Goal: Task Accomplishment & Management: Complete application form

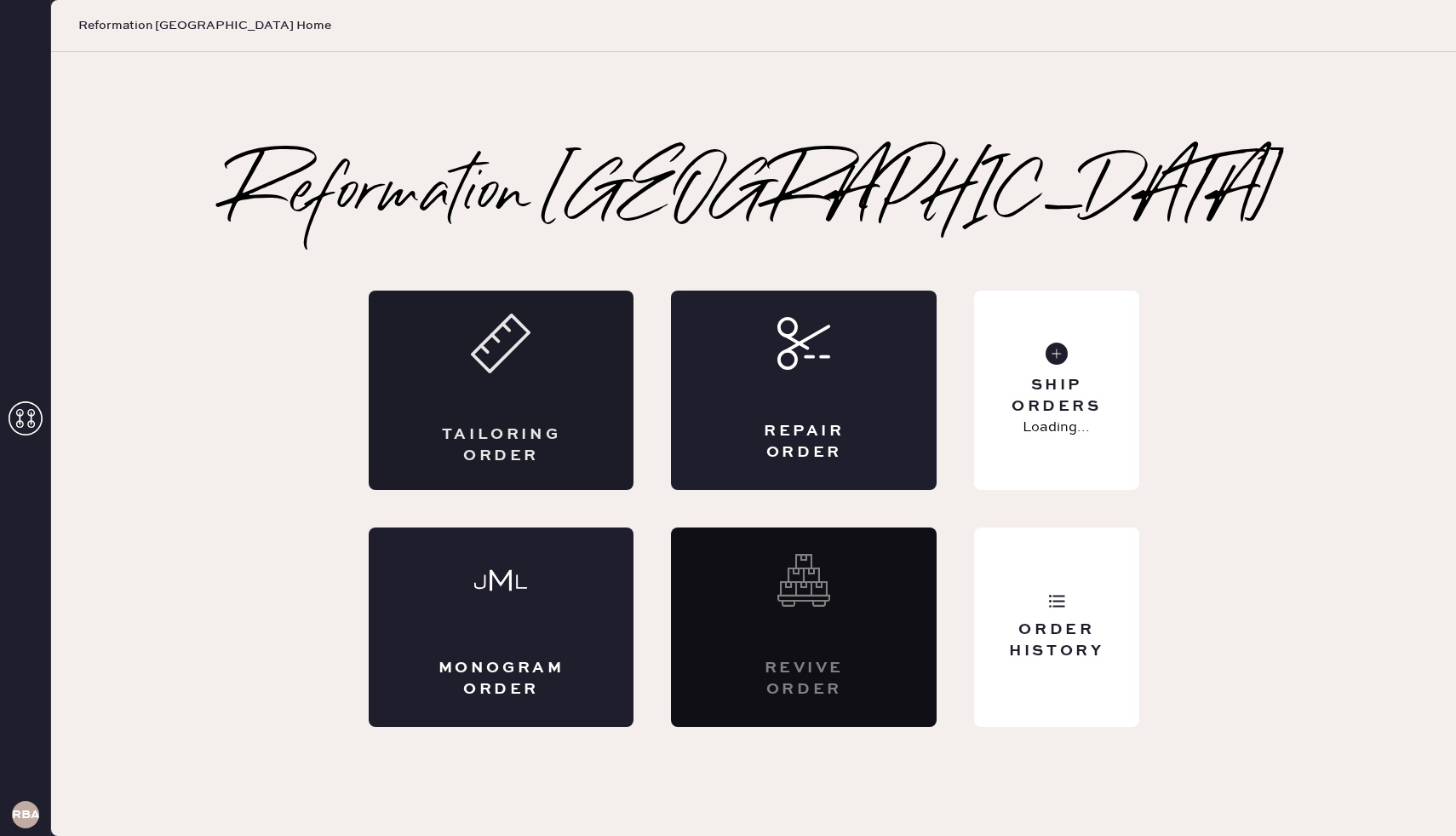
click at [534, 326] on div "Tailoring Order" at bounding box center [501, 390] width 266 height 200
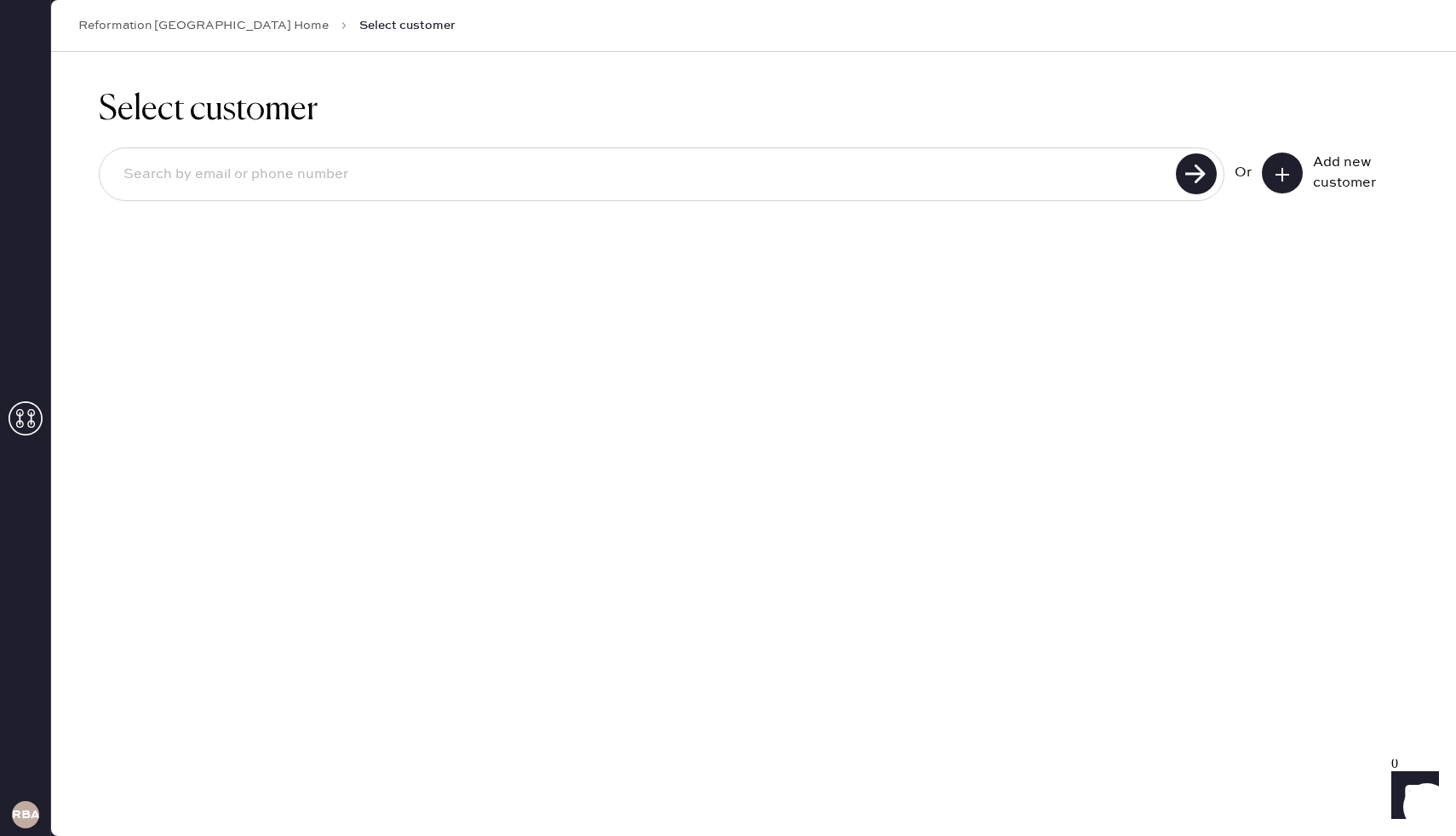
click at [1272, 177] on button at bounding box center [1283, 173] width 41 height 41
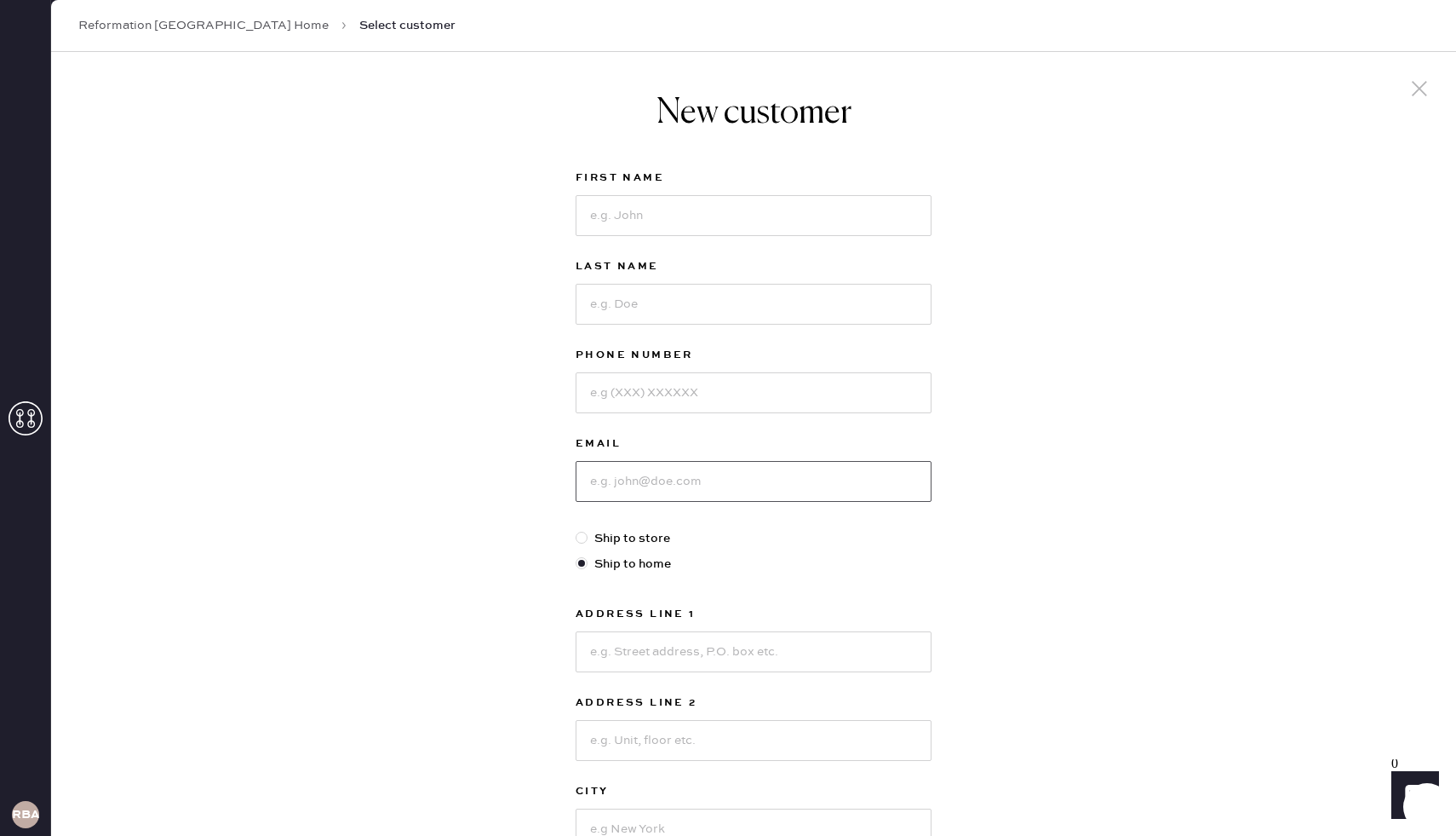
click at [613, 481] on input at bounding box center [754, 481] width 356 height 41
click at [675, 199] on input at bounding box center [754, 216] width 356 height 41
type input "[PERSON_NAME]"
click at [652, 303] on input at bounding box center [754, 304] width 356 height 41
click at [613, 304] on input "Sazavongsa" at bounding box center [754, 304] width 356 height 41
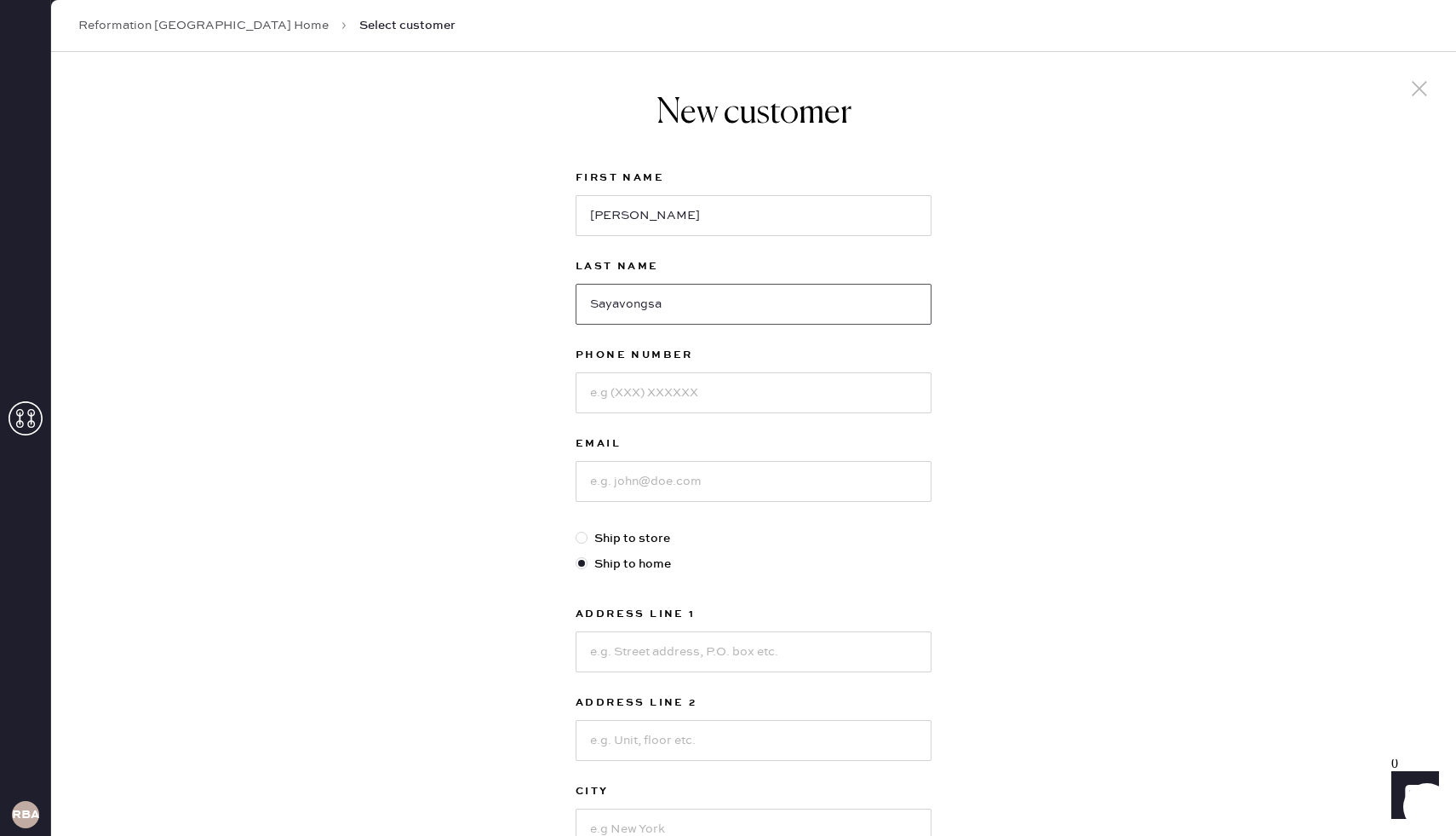
type input "Sayavongsa"
click at [671, 394] on input at bounding box center [754, 393] width 356 height 41
type input "7255270819"
click at [711, 495] on input at bounding box center [754, 481] width 356 height 41
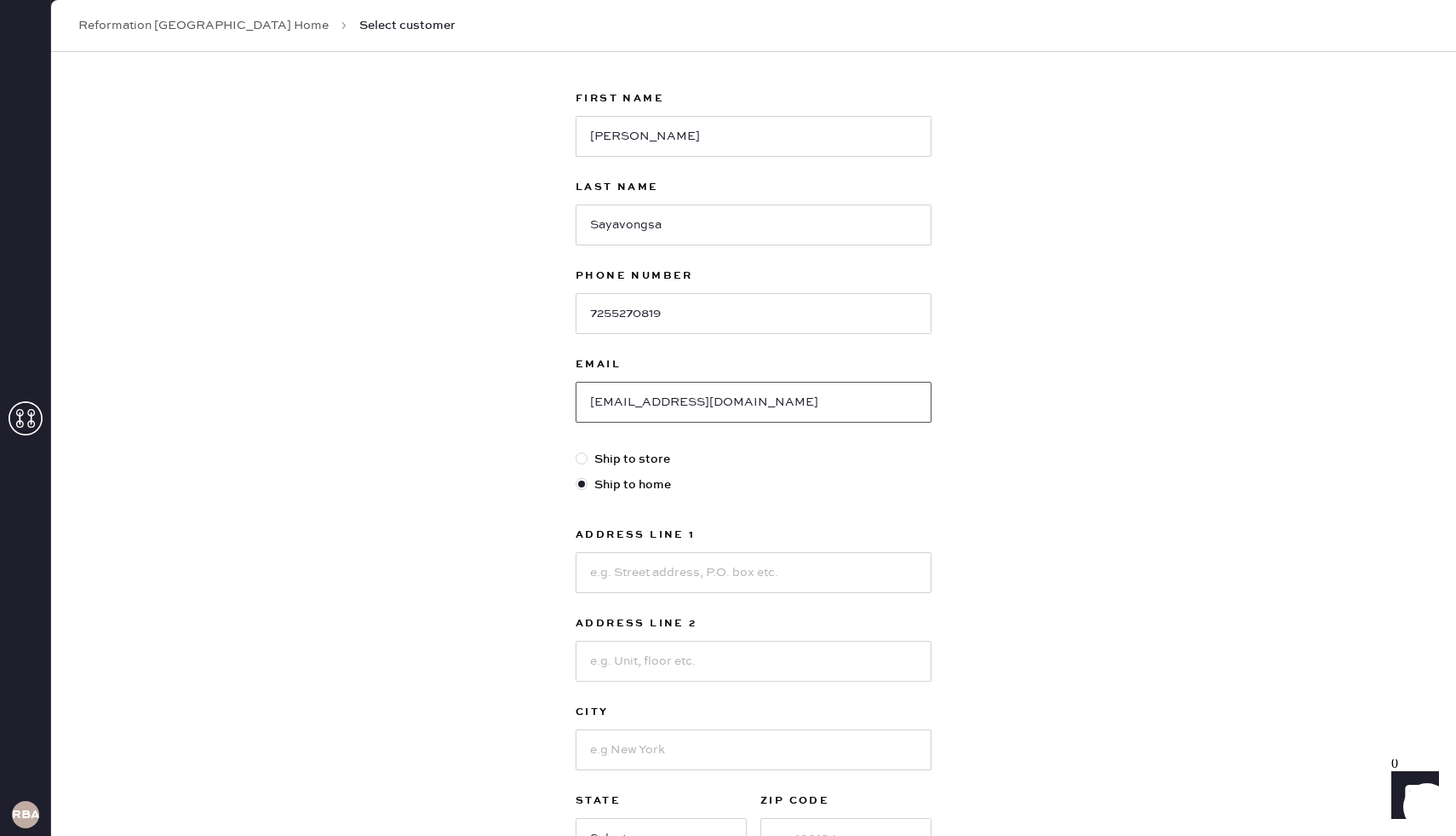
scroll to position [148, 0]
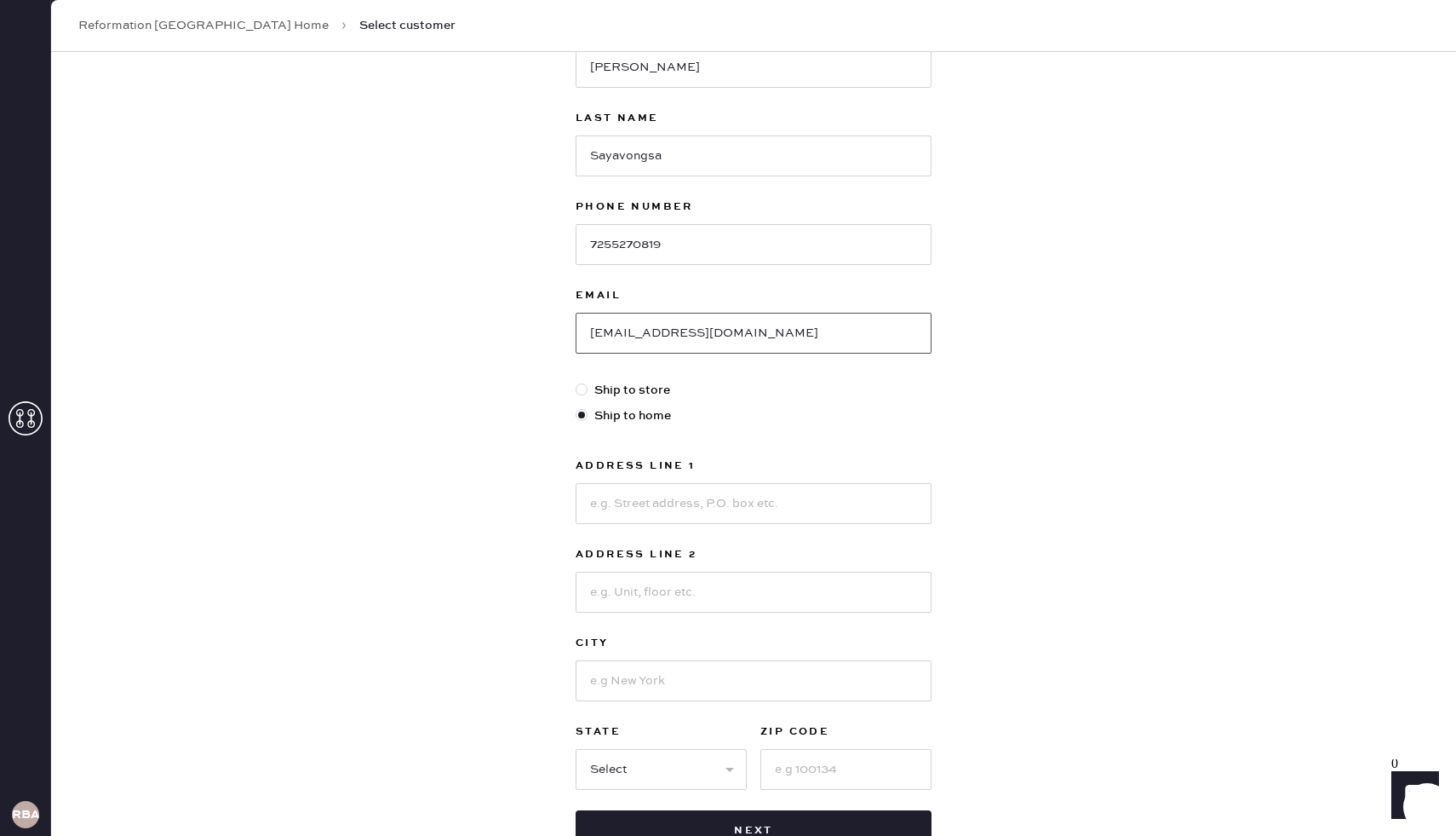
type input "[EMAIL_ADDRESS][DOMAIN_NAME]"
click at [584, 387] on div at bounding box center [581, 389] width 12 height 12
click at [576, 382] on input "Ship to store" at bounding box center [575, 381] width 1 height 1
radio input "true"
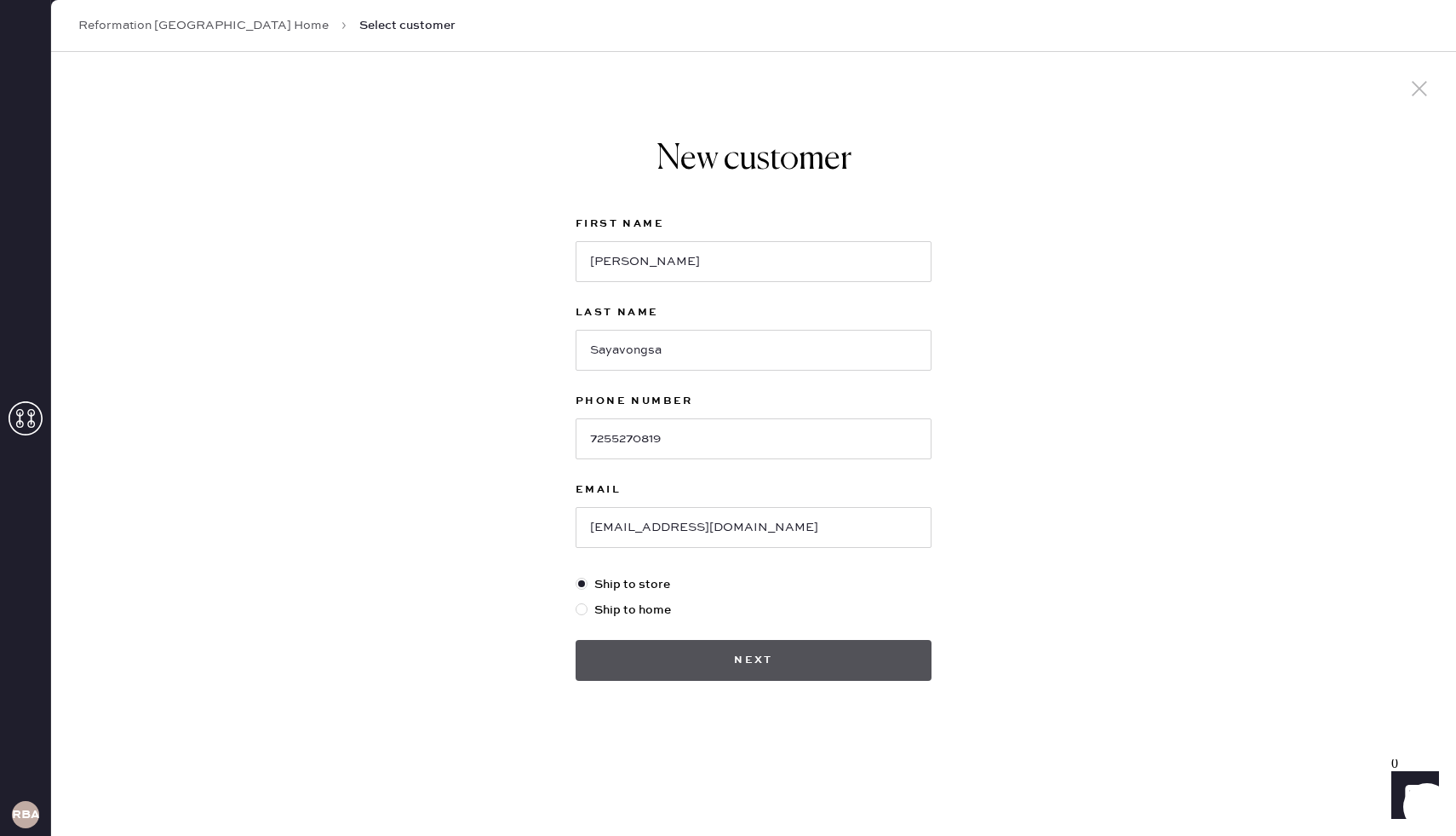
click at [642, 665] on button "Next" at bounding box center [754, 661] width 356 height 41
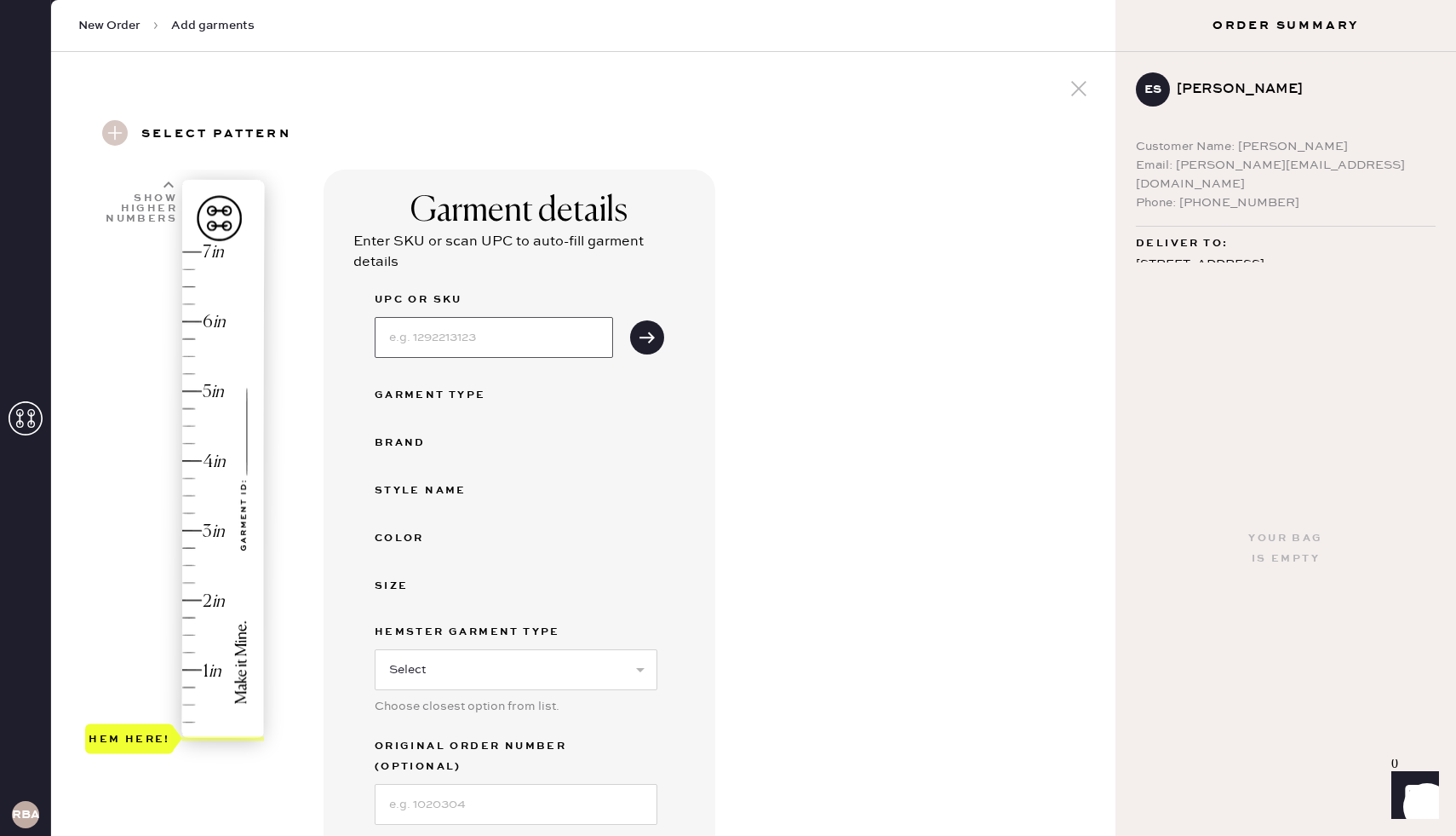
click at [438, 334] on input at bounding box center [494, 338] width 239 height 41
type input "G"
click at [650, 335] on icon "submit" at bounding box center [647, 337] width 17 height 17
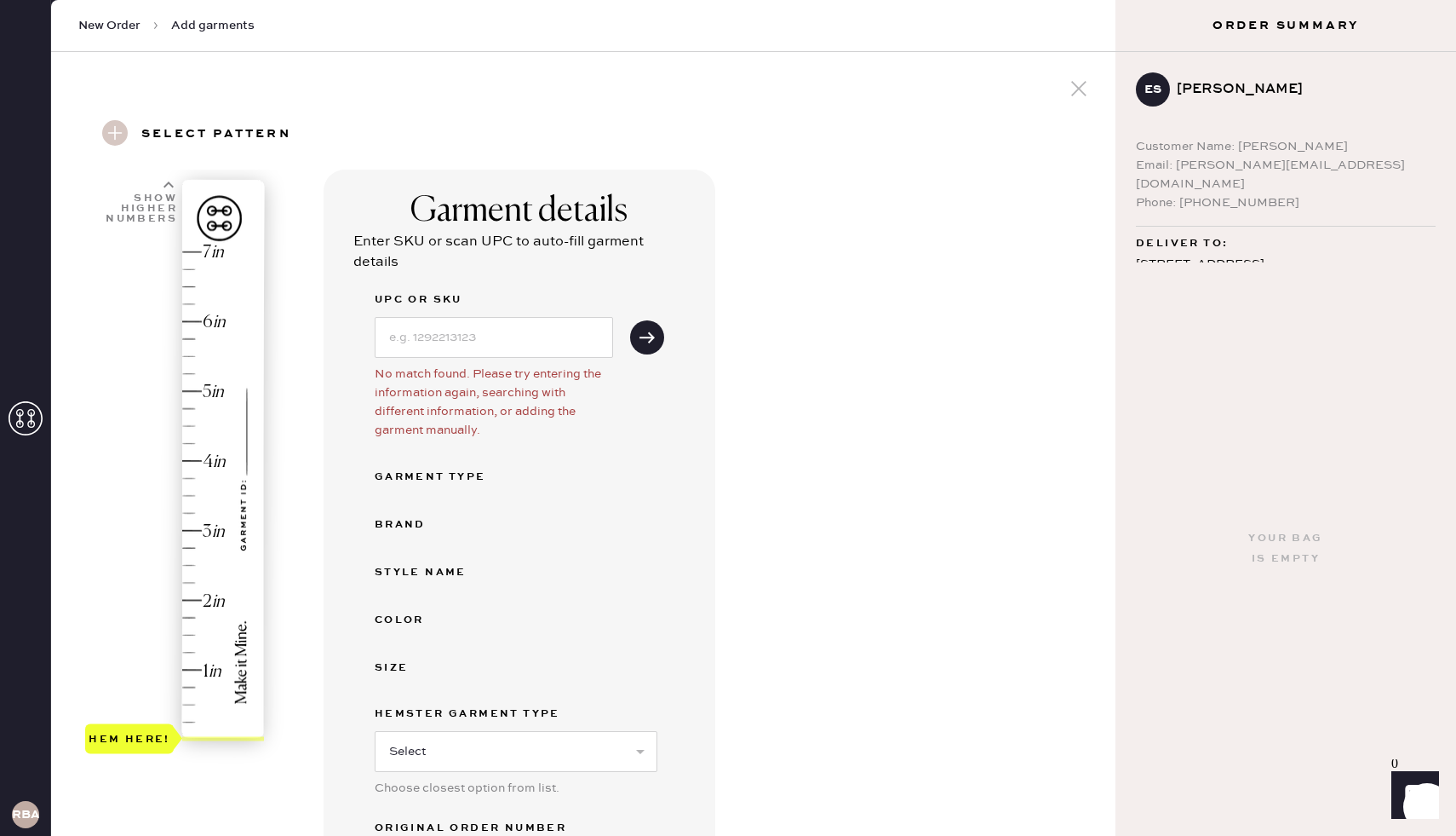
click at [480, 362] on div "UPC or SKU No match found. Please try entering the information again, searching…" at bounding box center [520, 597] width 289 height 617
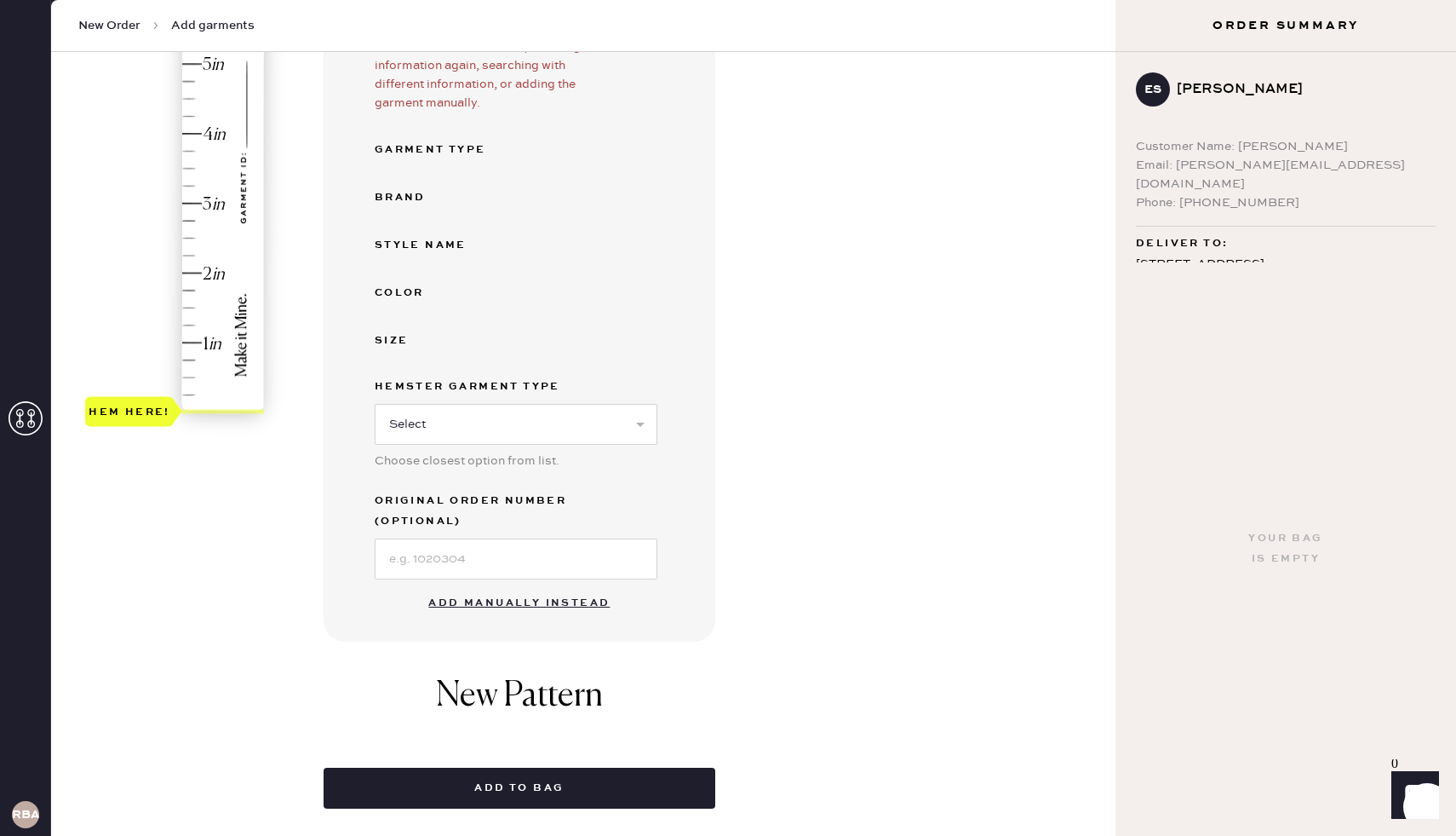
scroll to position [349, 0]
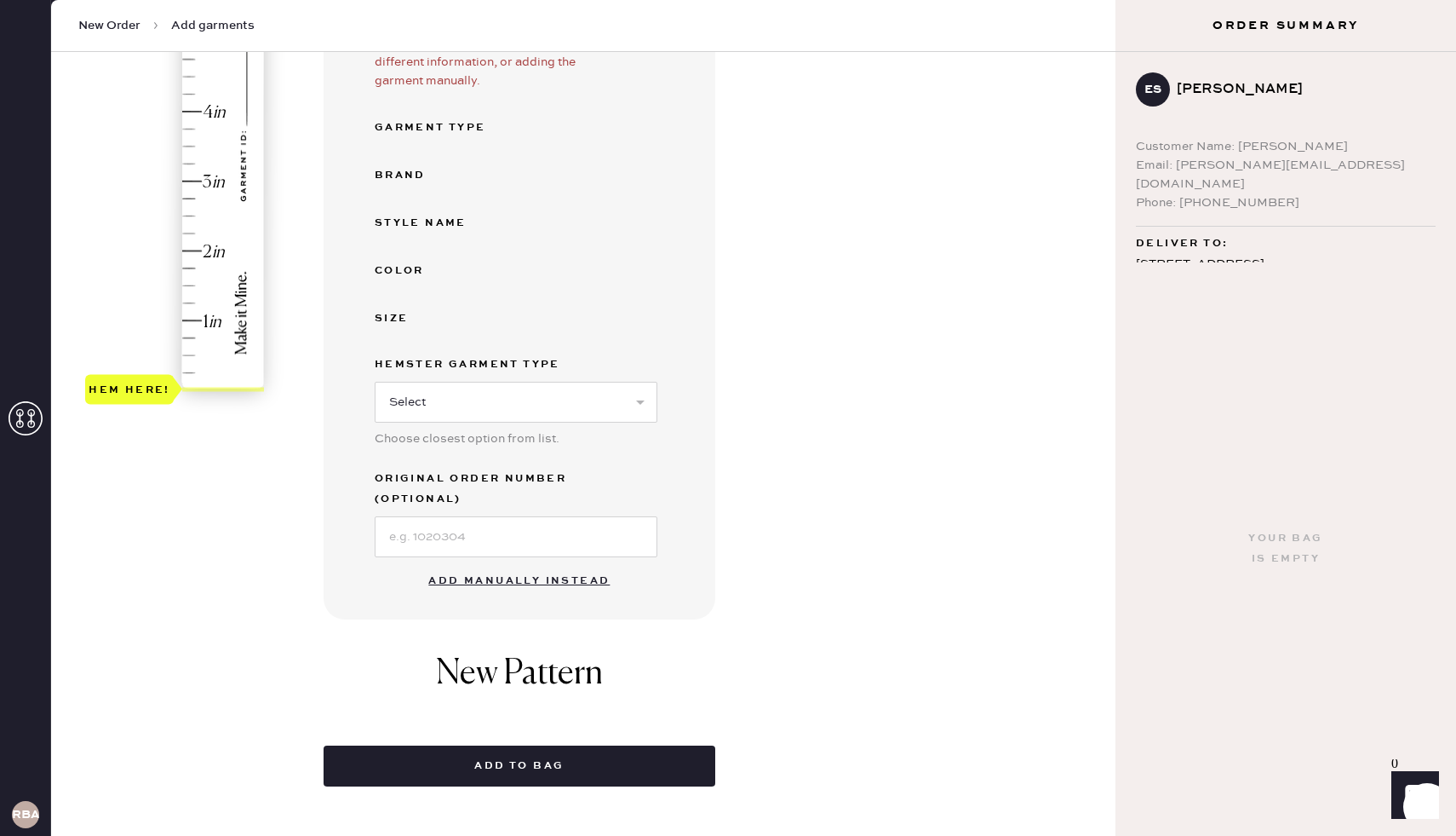
click at [469, 564] on button "Add manually instead" at bounding box center [519, 580] width 201 height 35
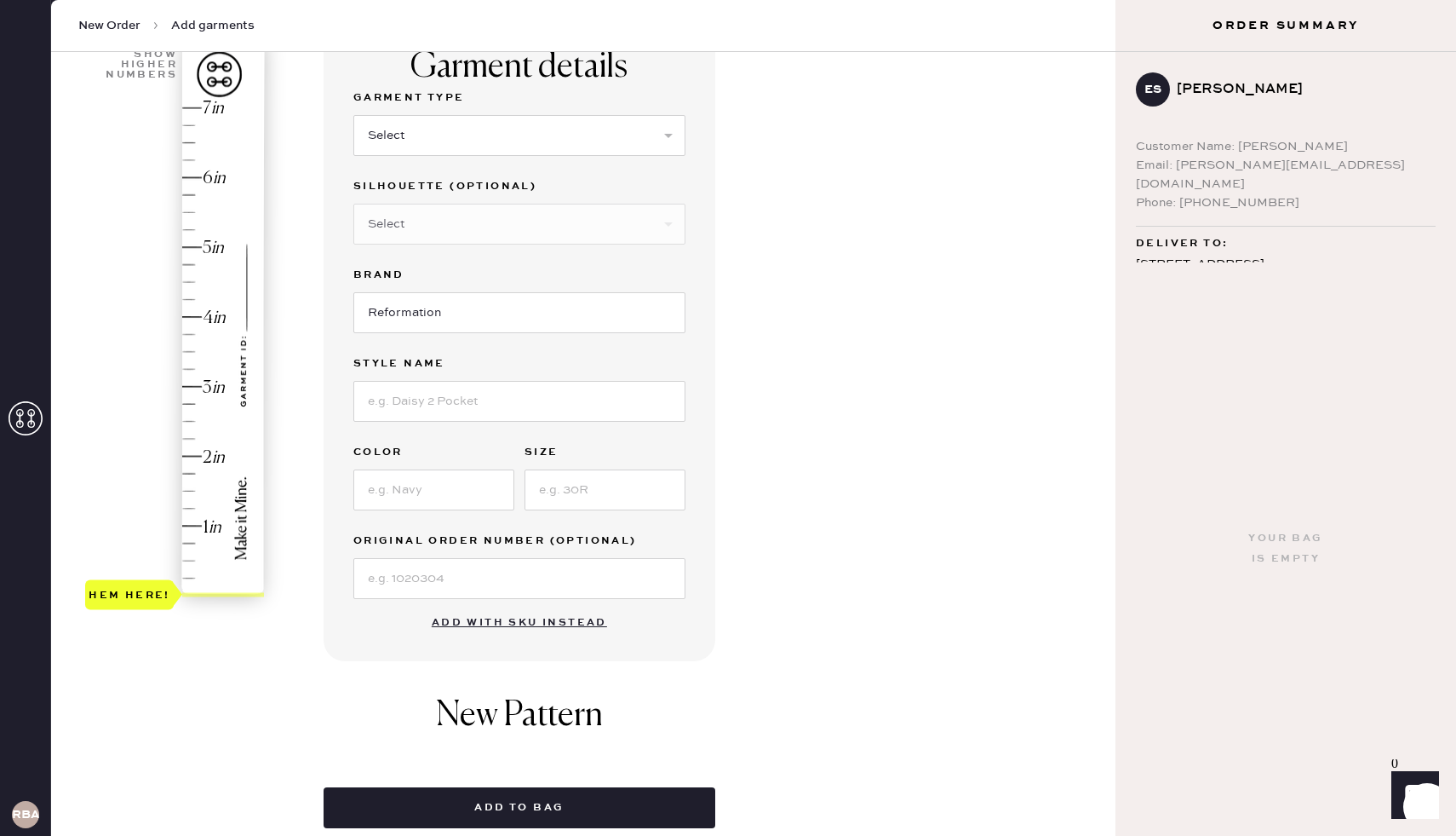
scroll to position [144, 0]
click at [410, 397] on input at bounding box center [520, 401] width 332 height 41
type input "[PERSON_NAME] Satin Mid Rise Bias Pant"
click at [431, 499] on input at bounding box center [434, 490] width 161 height 41
type input "Sunshine"
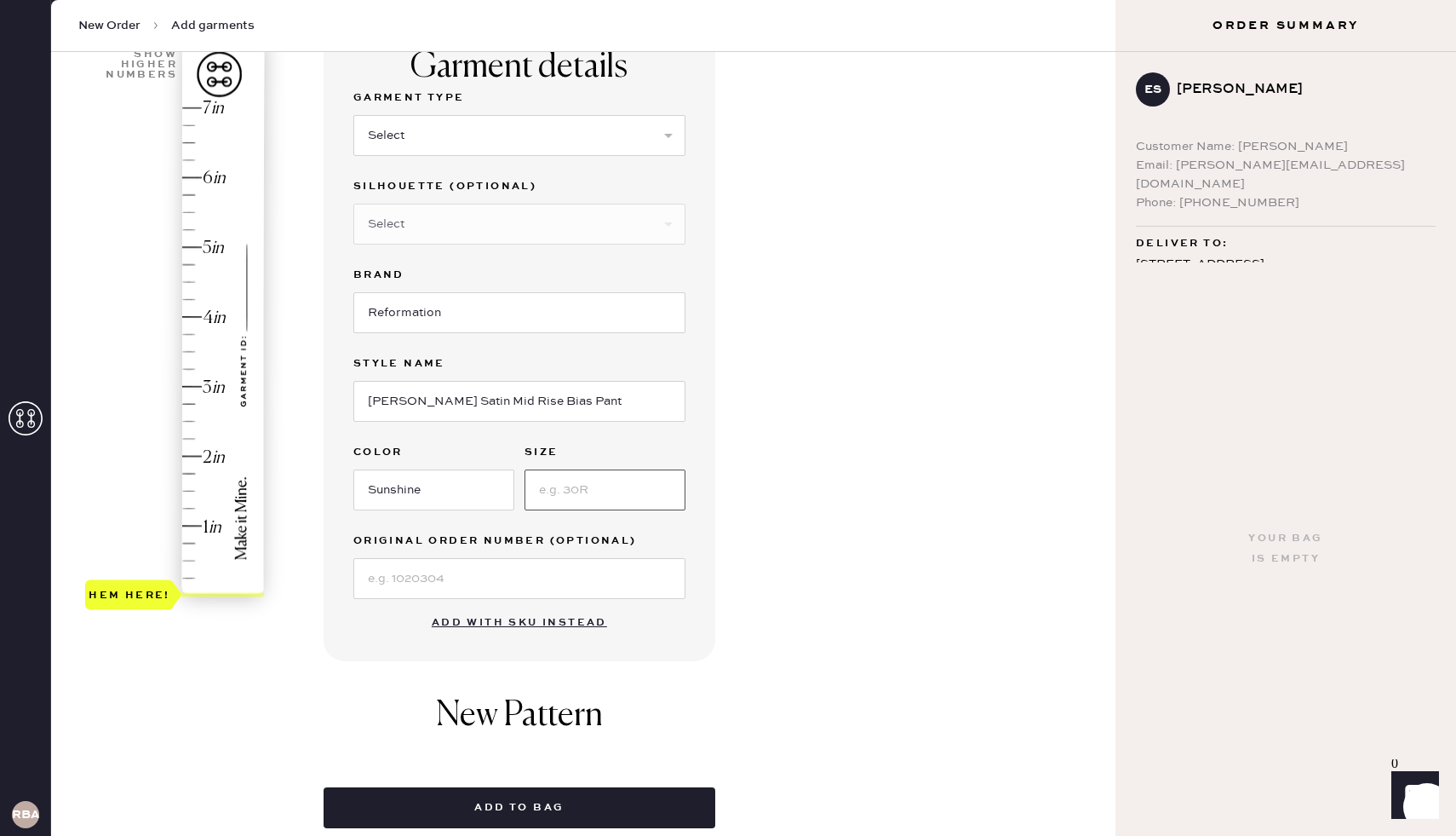
click at [577, 495] on input at bounding box center [604, 490] width 161 height 41
type input "XS"
click at [415, 122] on select "Select Basic Skirt Jeans Leggings Pants Shorts Basic Sleeved Dress Basic Sleeve…" at bounding box center [520, 135] width 332 height 41
select select "4"
click at [354, 115] on select "Select Basic Skirt Jeans Leggings Pants Shorts Basic Sleeved Dress Basic Sleeve…" at bounding box center [520, 135] width 332 height 41
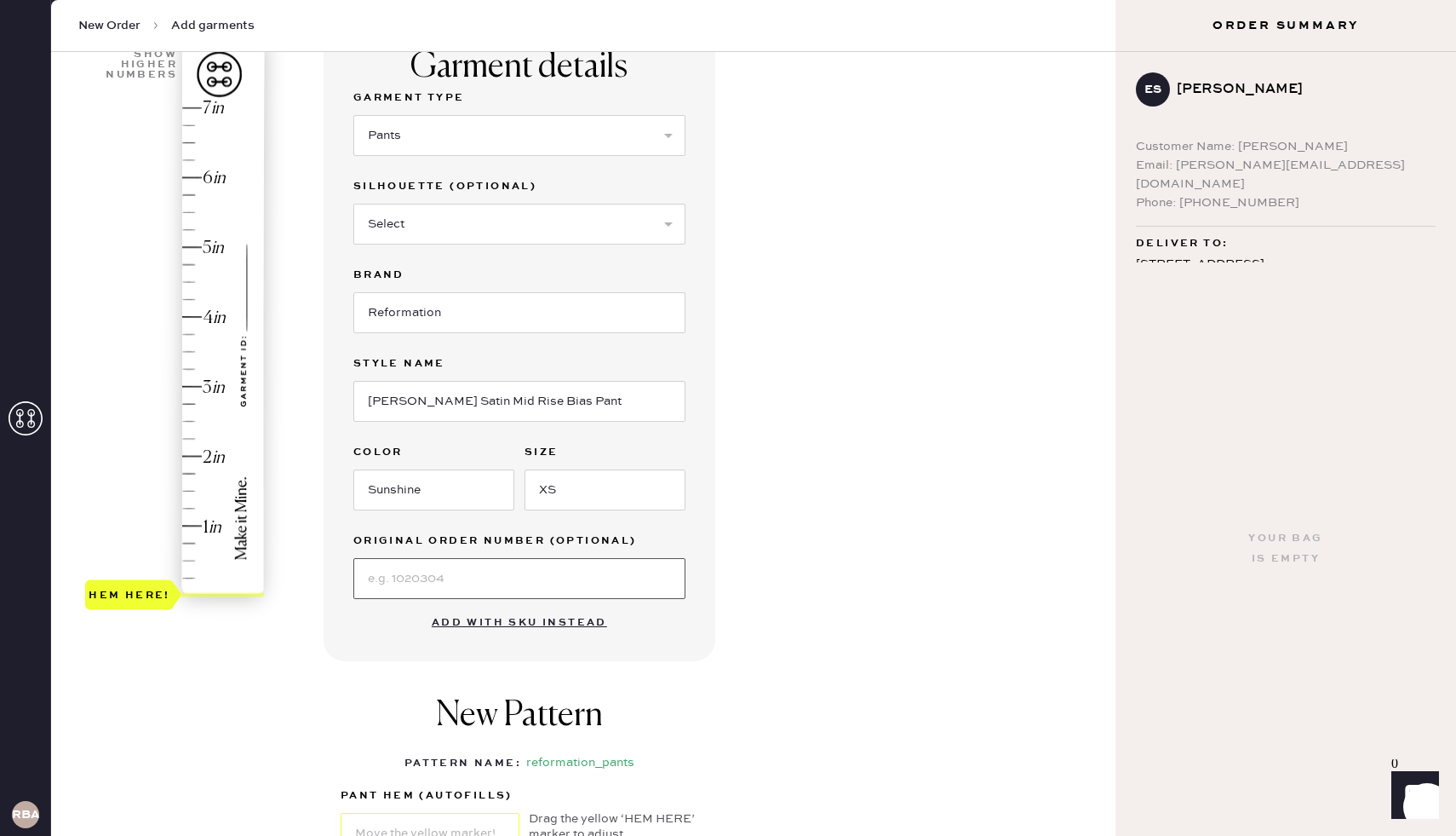
click at [409, 575] on input at bounding box center [520, 578] width 332 height 41
click at [356, 636] on div "Garment details Garment Type Select Basic Skirt Jeans Leggings Pants Shorts Bas…" at bounding box center [520, 342] width 392 height 635
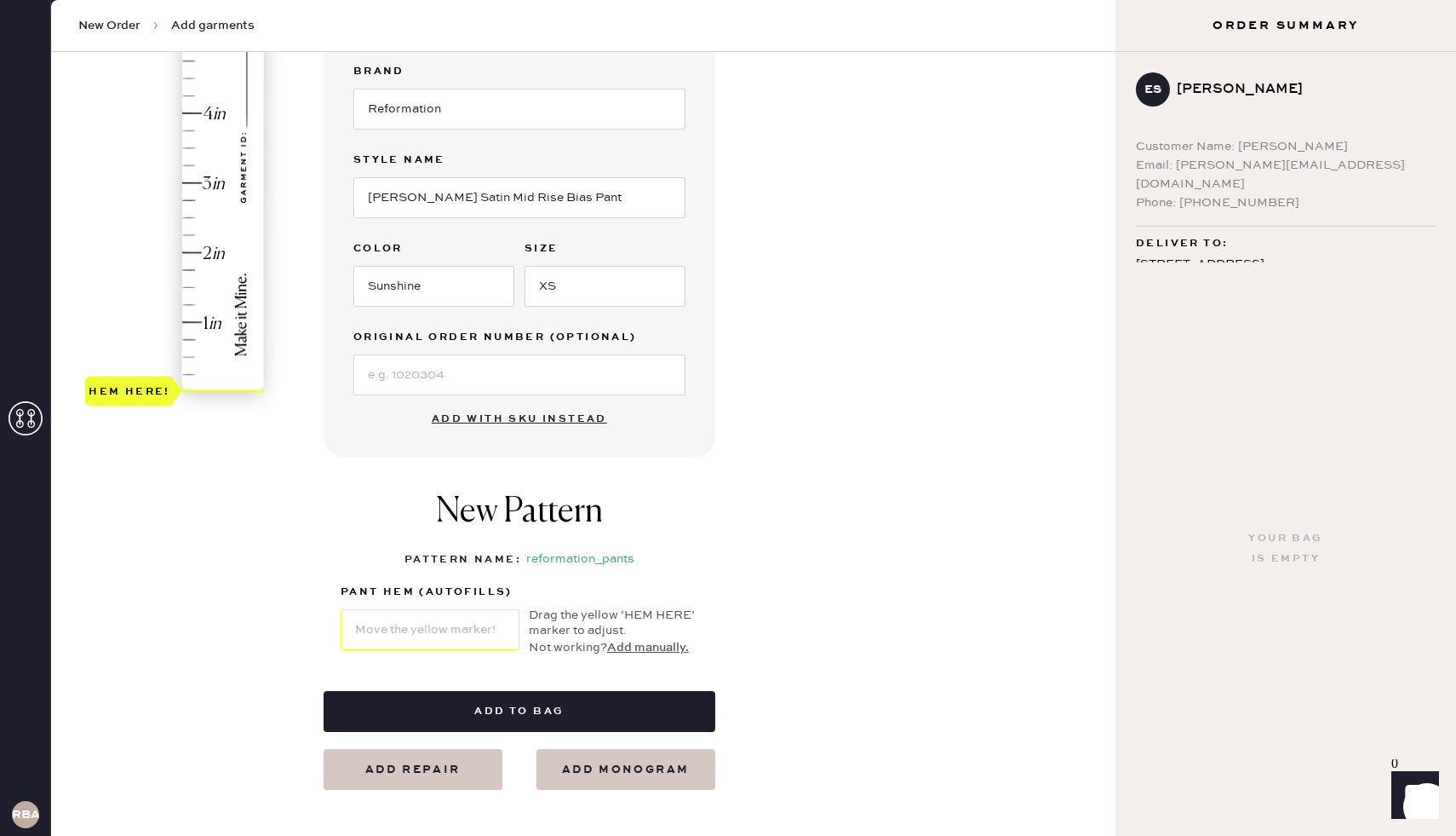
scroll to position [334, 0]
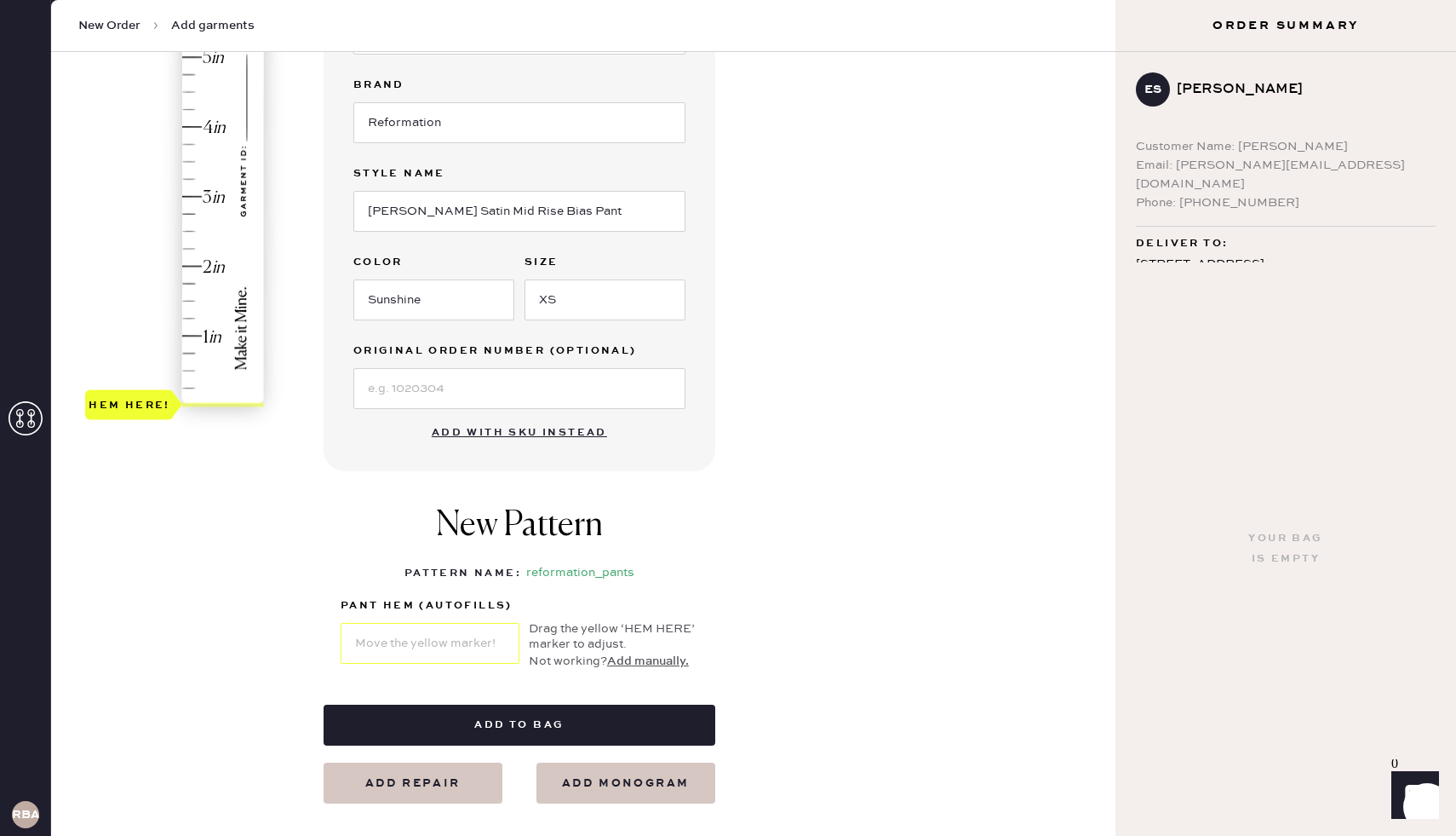
type input "3.25"
click at [188, 181] on div "Hem here!" at bounding box center [175, 161] width 181 height 503
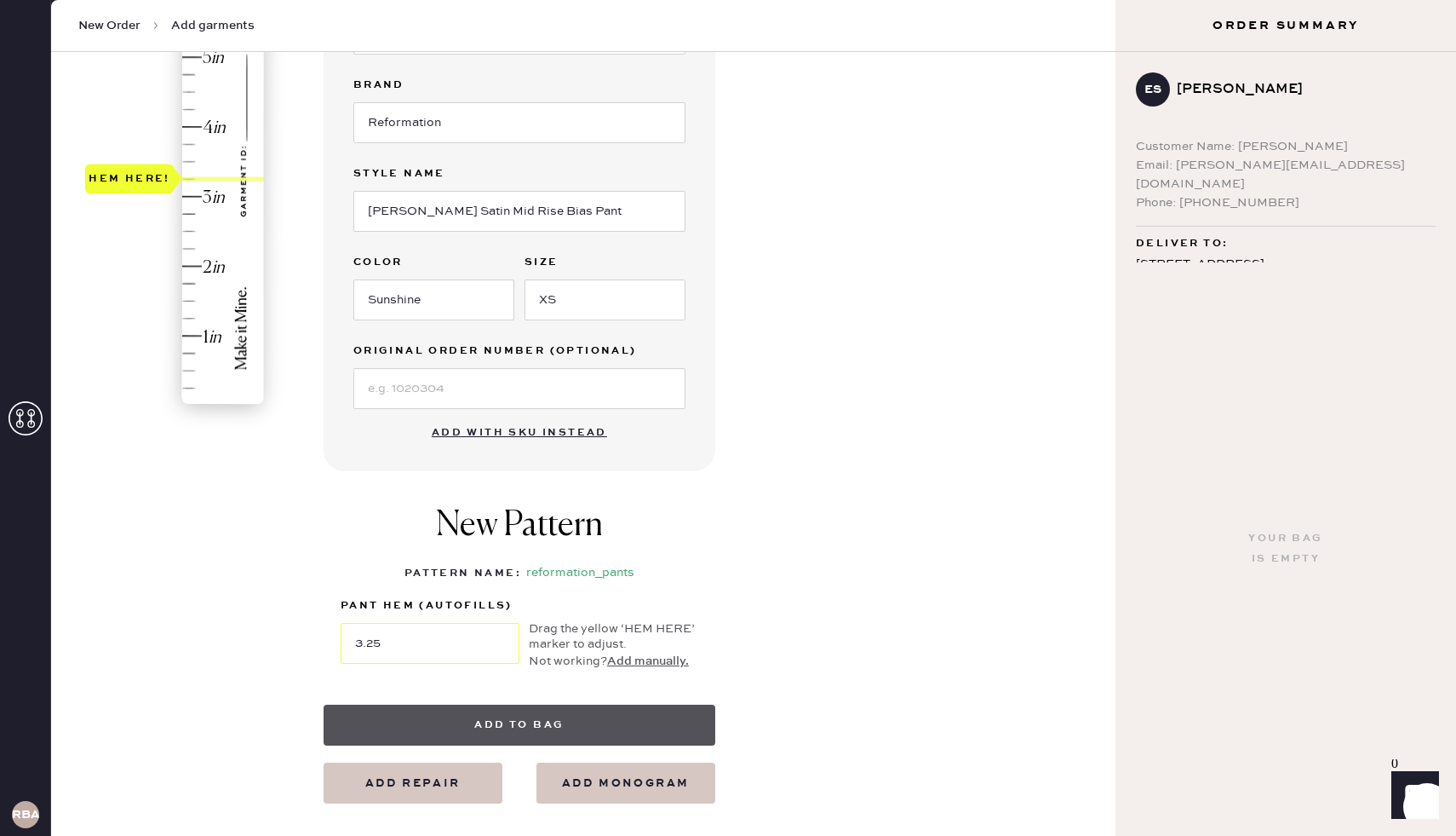
click at [464, 724] on button "Add to bag" at bounding box center [520, 725] width 392 height 41
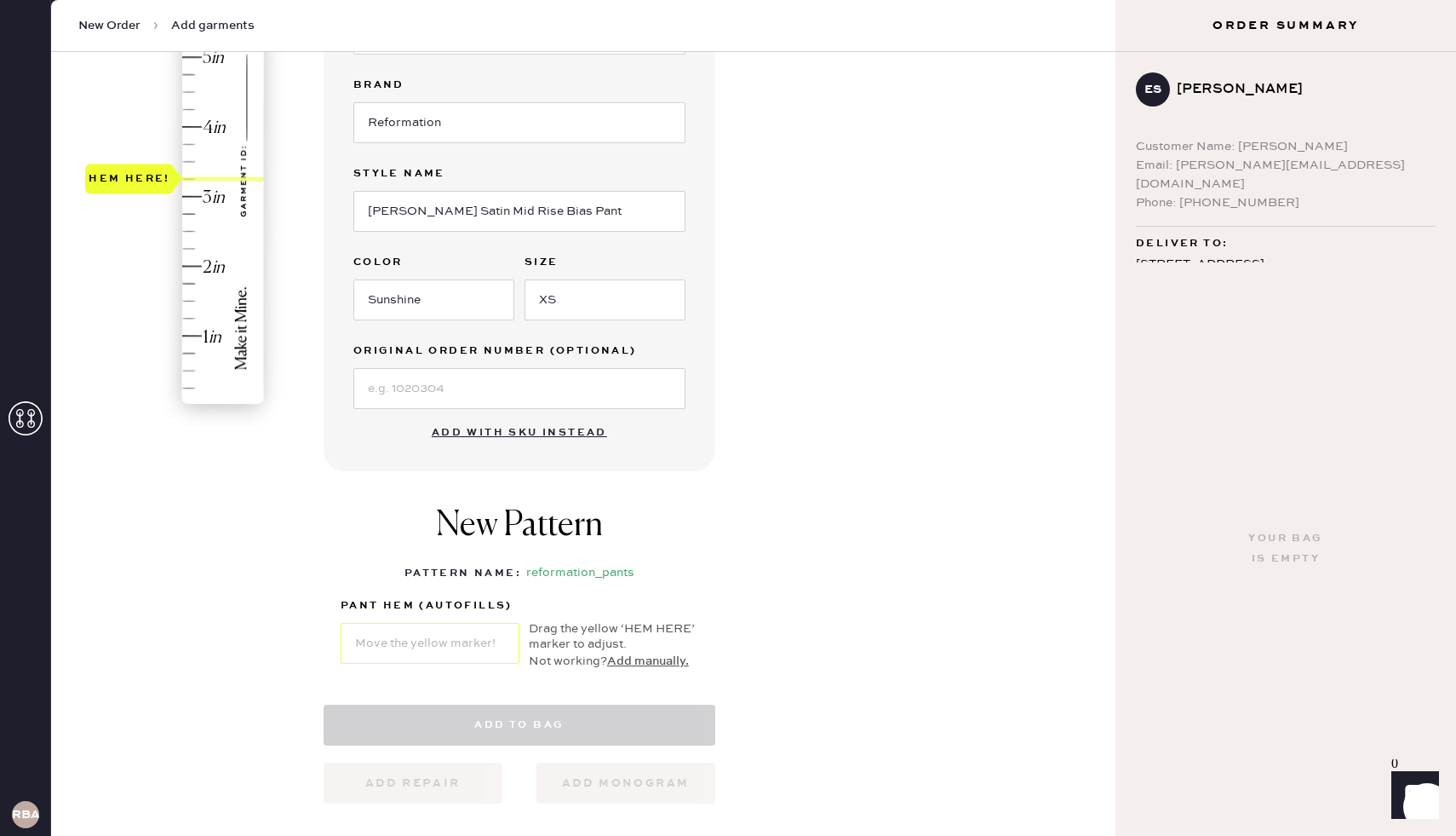
select select "4"
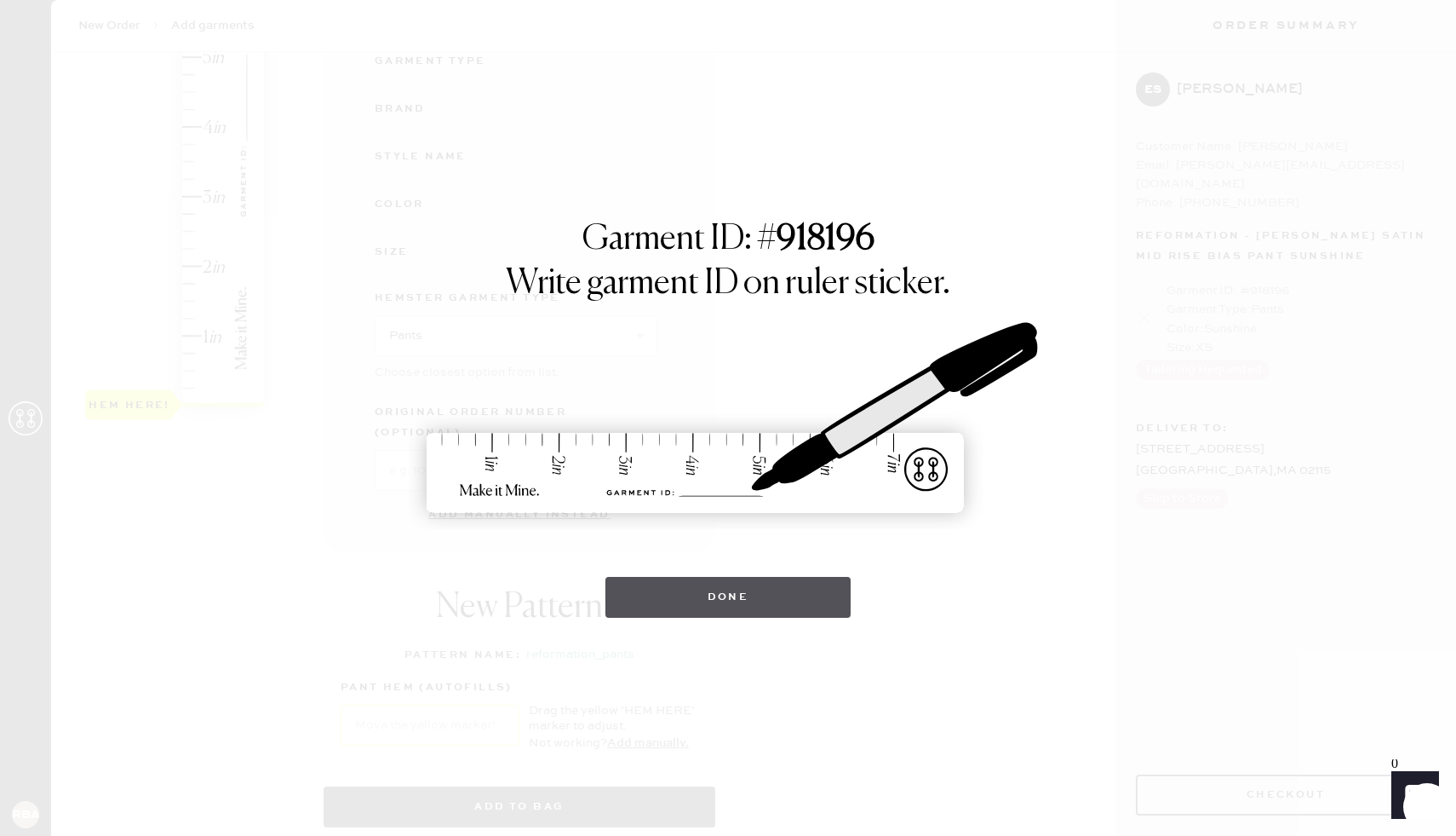
click at [714, 577] on button "Done" at bounding box center [728, 597] width 246 height 41
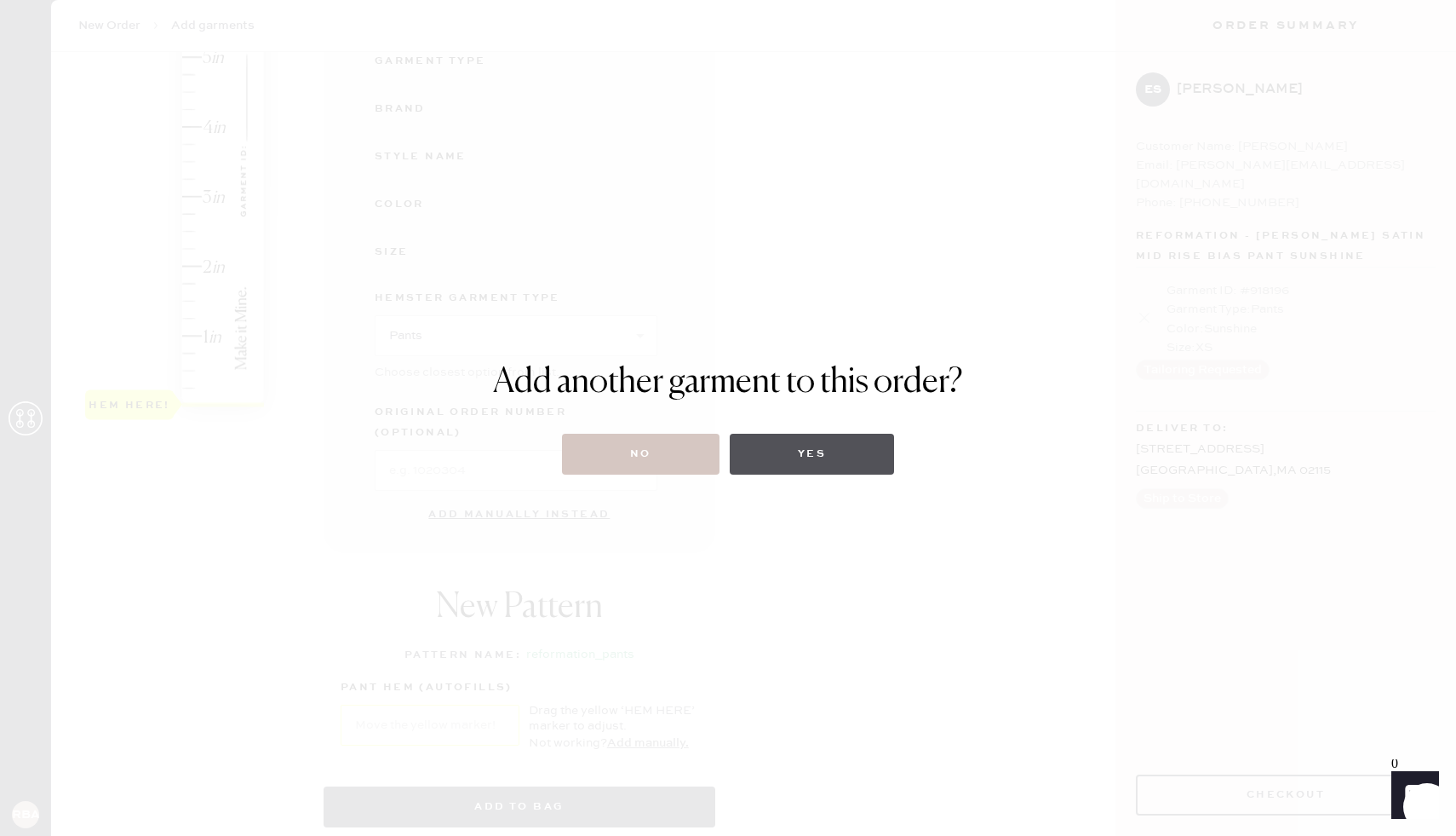
click at [797, 454] on button "Yes" at bounding box center [812, 454] width 164 height 41
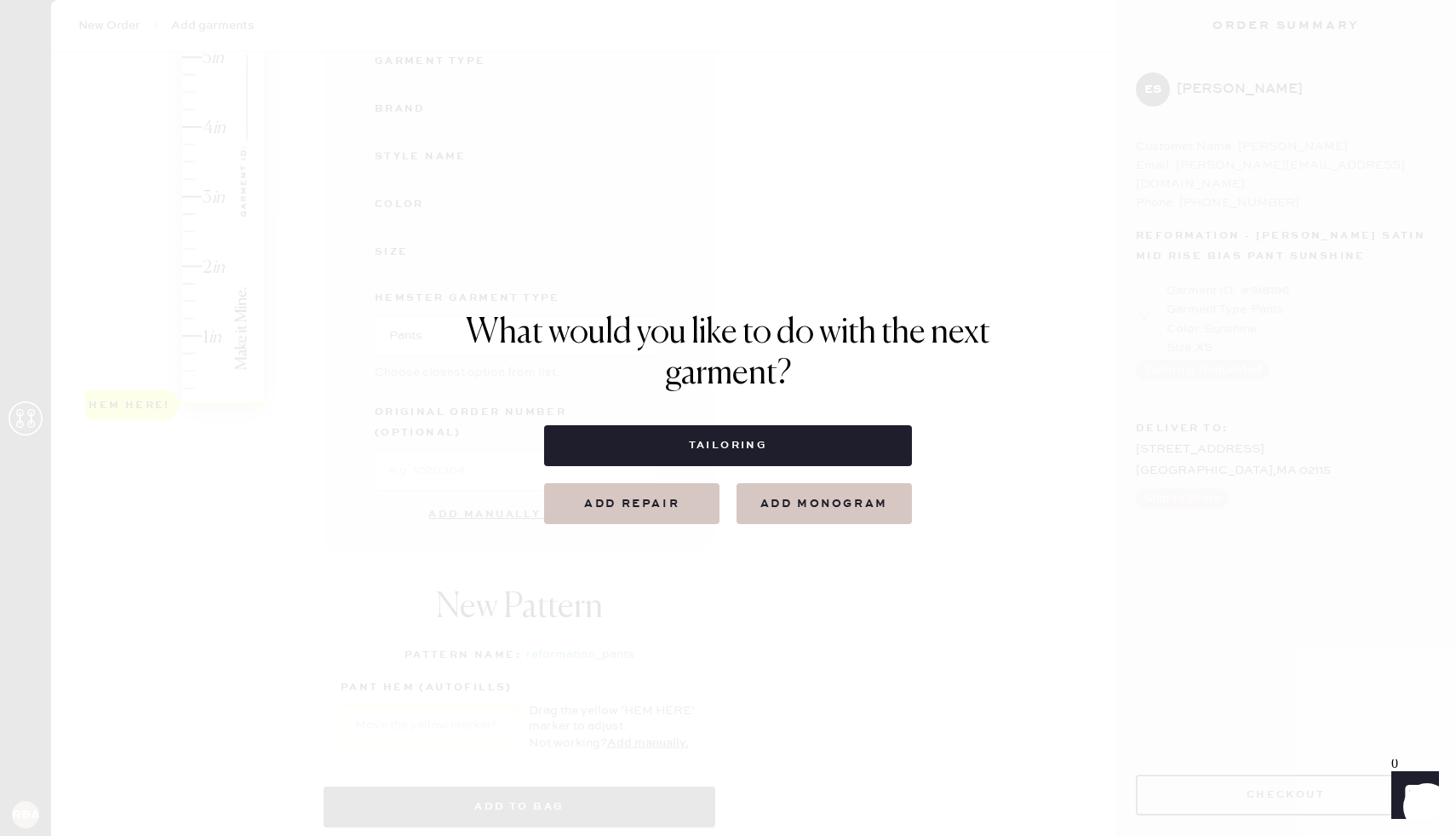
click at [797, 454] on button "Tailoring" at bounding box center [728, 446] width 367 height 41
select select
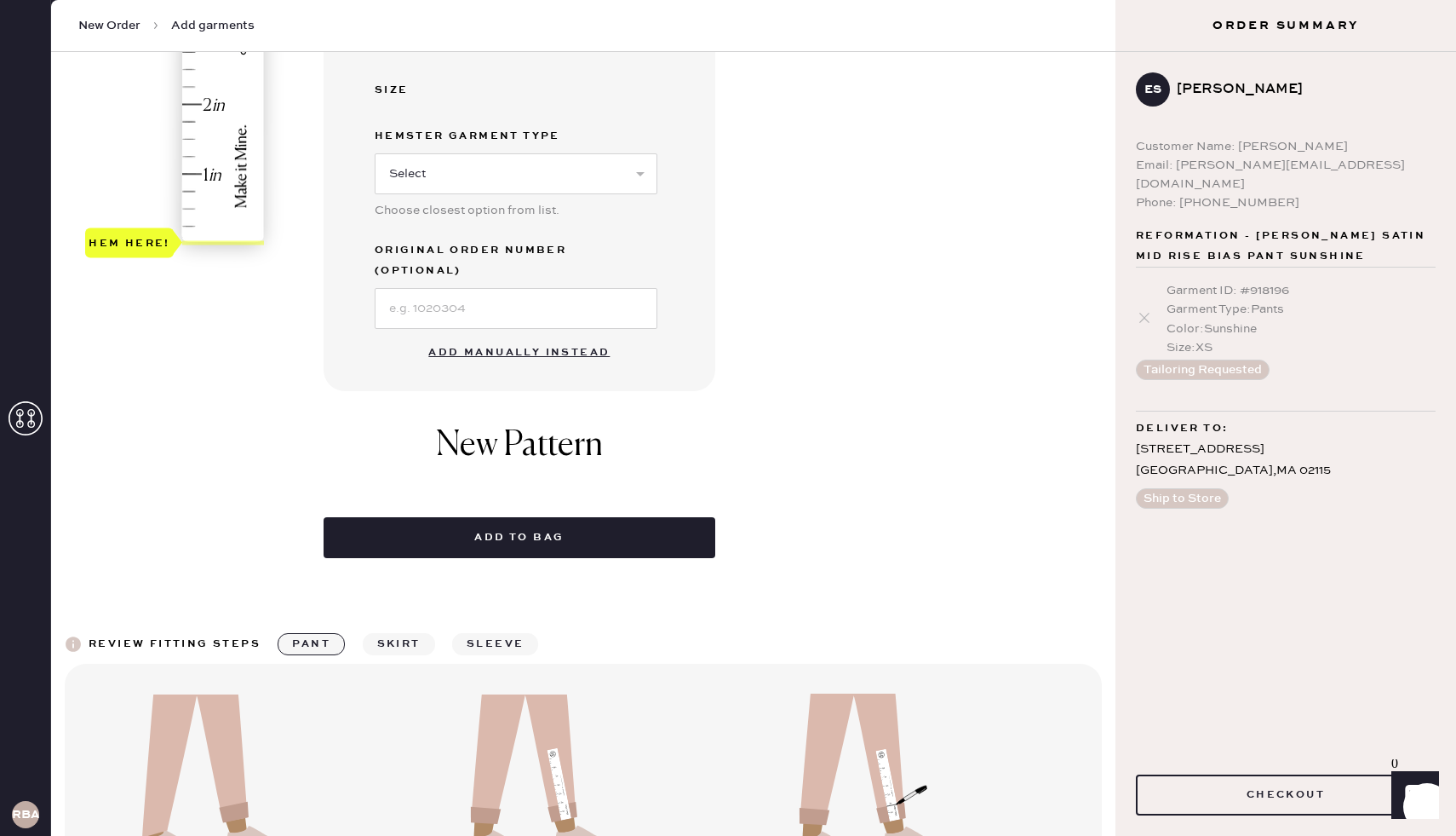
scroll to position [495, 0]
click at [506, 336] on button "Add manually instead" at bounding box center [519, 353] width 201 height 35
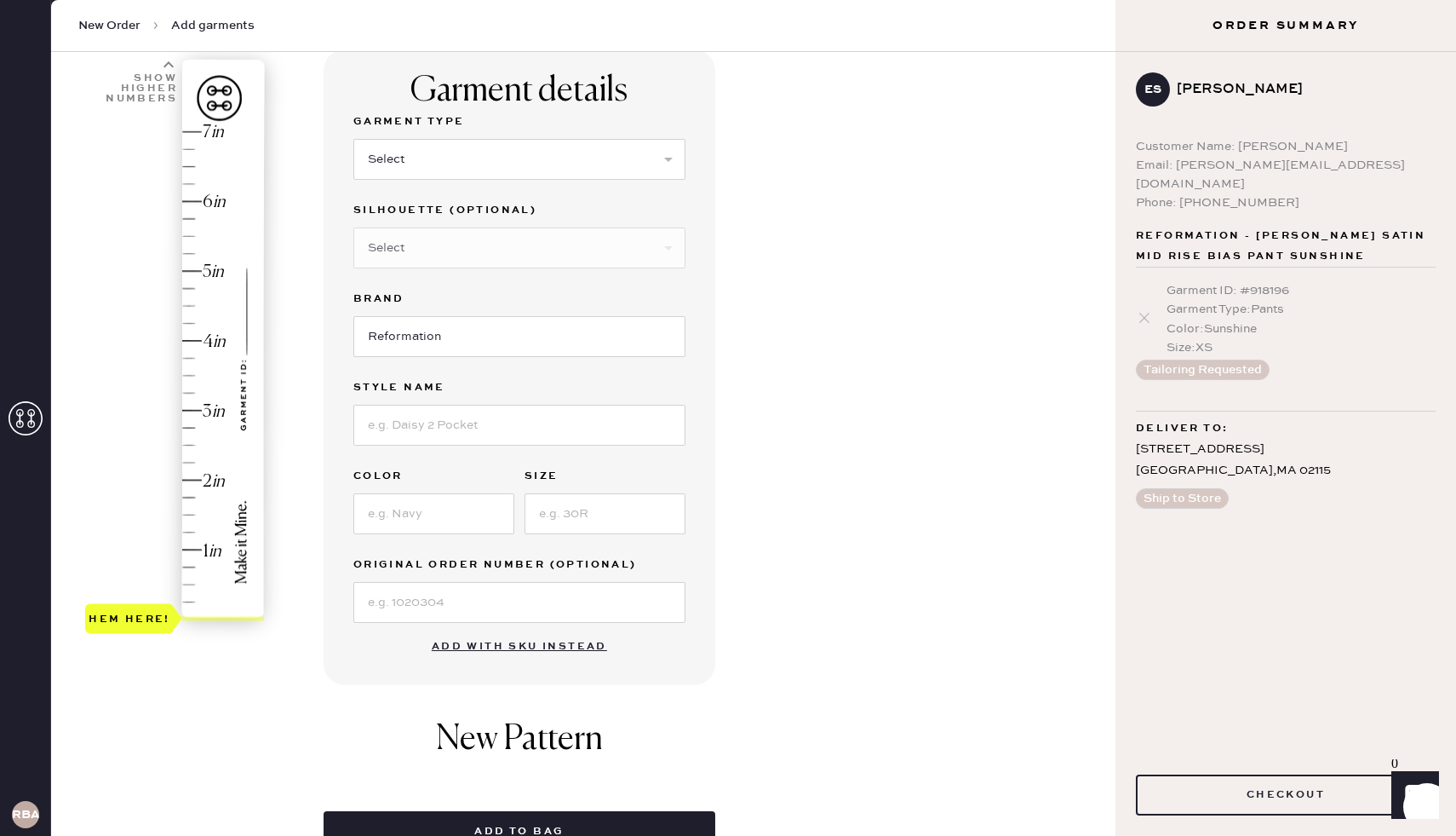
scroll to position [119, 0]
click at [398, 425] on input at bounding box center [520, 426] width 332 height 41
type input "[PERSON_NAME] Super Stretch Low Rise Wide Leg Jeans"
click at [407, 525] on input at bounding box center [434, 515] width 161 height 41
click at [593, 509] on input "2" at bounding box center [604, 515] width 161 height 41
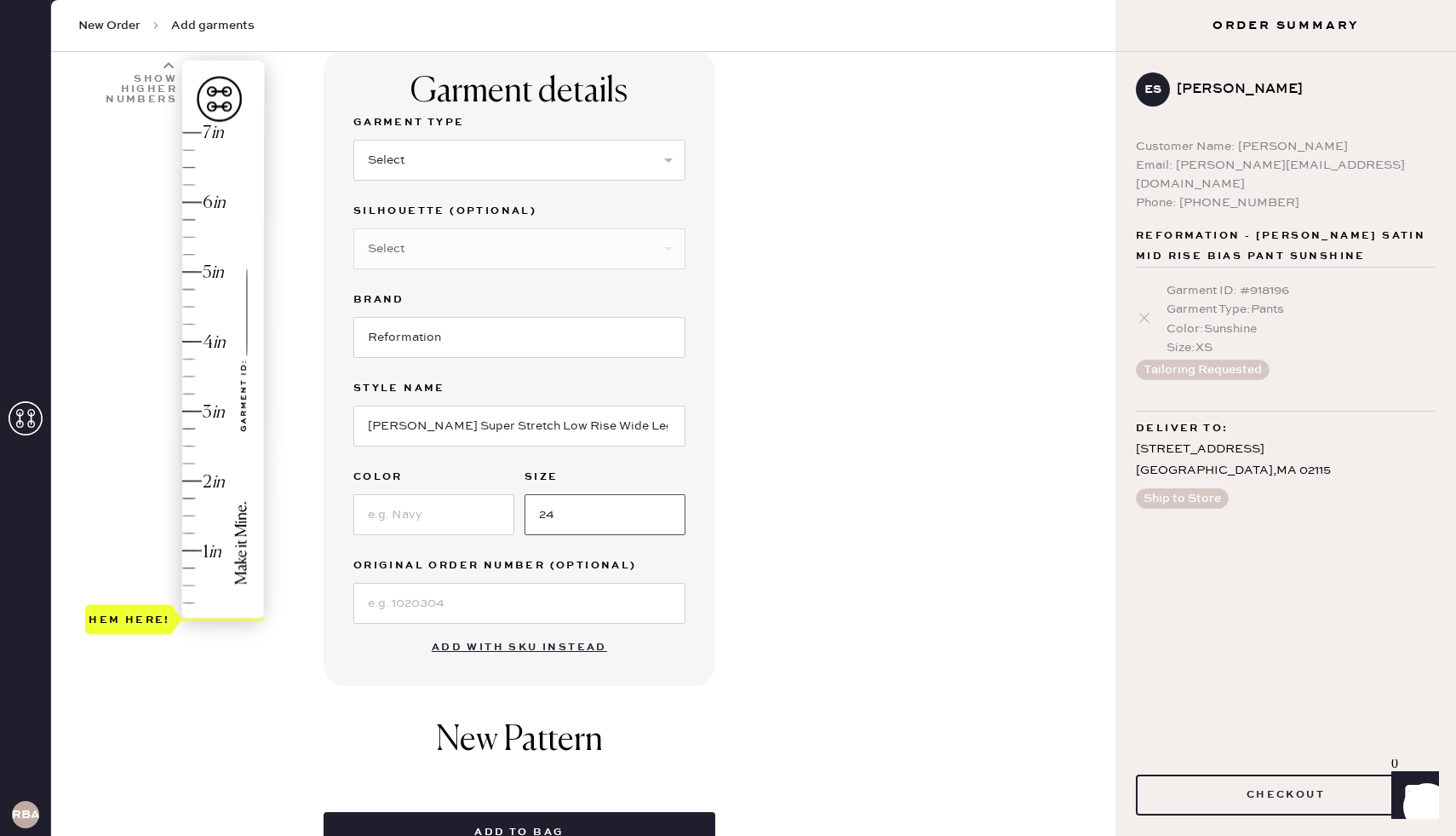
type input "24"
click at [431, 508] on input at bounding box center [434, 515] width 161 height 41
type input "Resevoir"
click at [364, 567] on label "Original Order Number (Optional)" at bounding box center [520, 565] width 332 height 21
click at [391, 589] on input at bounding box center [520, 604] width 332 height 41
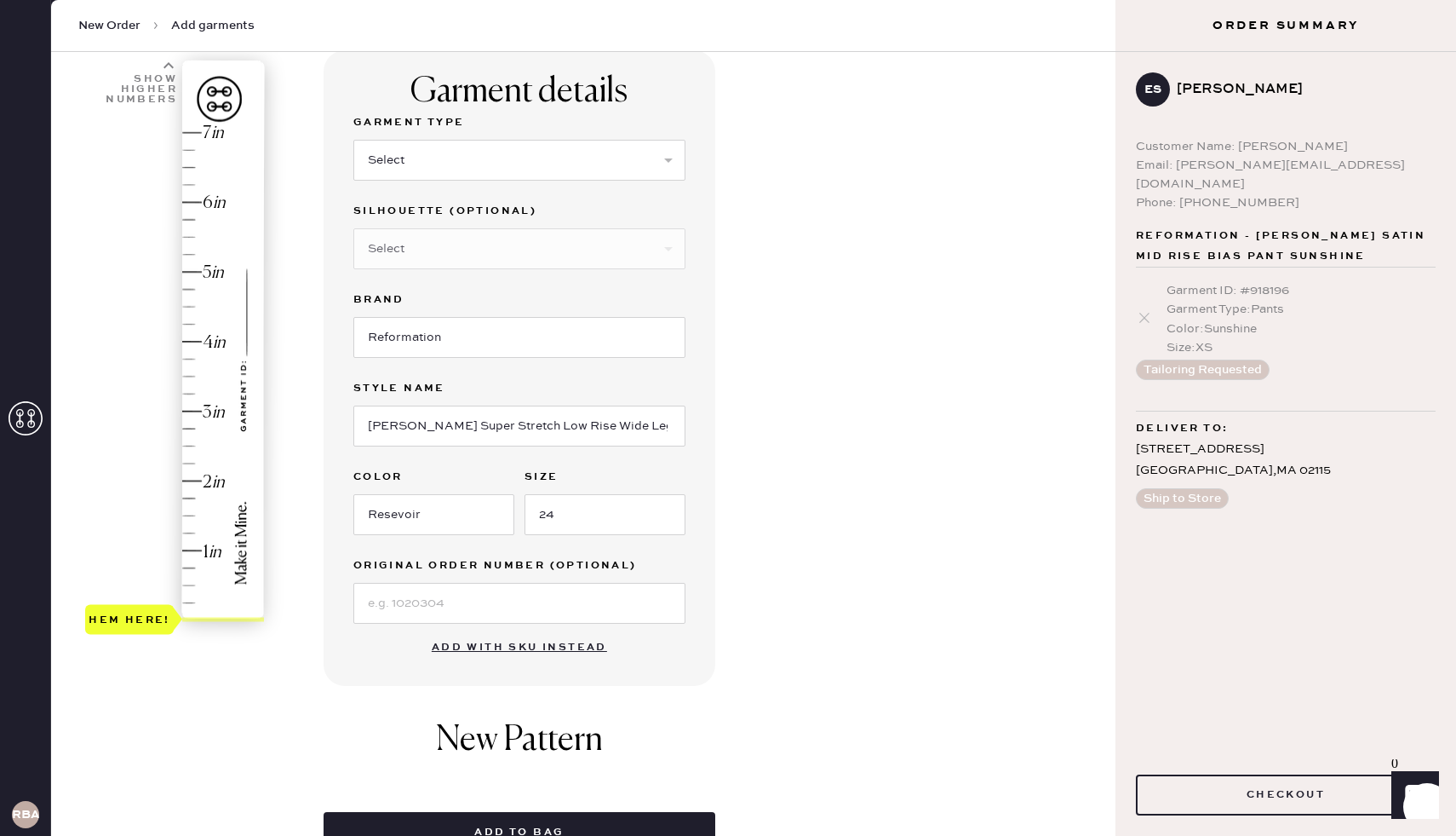
click at [936, 329] on div "Garment details Garment Type Select Basic Skirt Jeans Leggings Pants Shorts Bas…" at bounding box center [713, 452] width 779 height 802
drag, startPoint x: 352, startPoint y: 118, endPoint x: 551, endPoint y: 117, distance: 199.0
click at [551, 117] on div "Garment details Garment Type Select Basic Skirt Jeans Leggings Pants Shorts Bas…" at bounding box center [520, 368] width 392 height 635
click at [422, 113] on label "Garment Type" at bounding box center [520, 123] width 332 height 21
drag, startPoint x: 410, startPoint y: 619, endPoint x: 404, endPoint y: 625, distance: 8.5
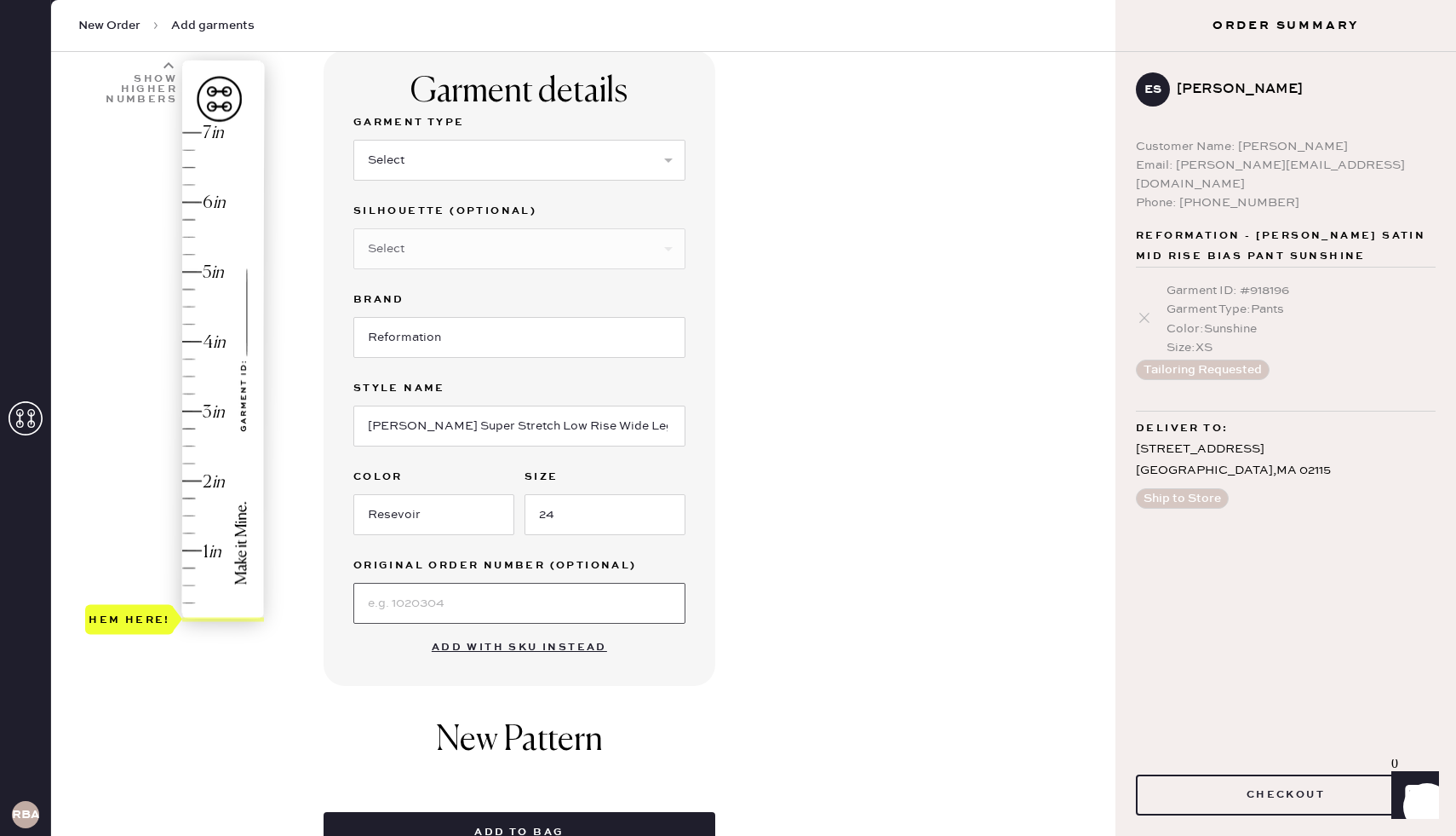
click at [410, 620] on input at bounding box center [520, 604] width 332 height 41
click at [328, 766] on div "New Pattern" at bounding box center [520, 748] width 392 height 92
click at [186, 459] on div "Hem here!" at bounding box center [175, 376] width 181 height 503
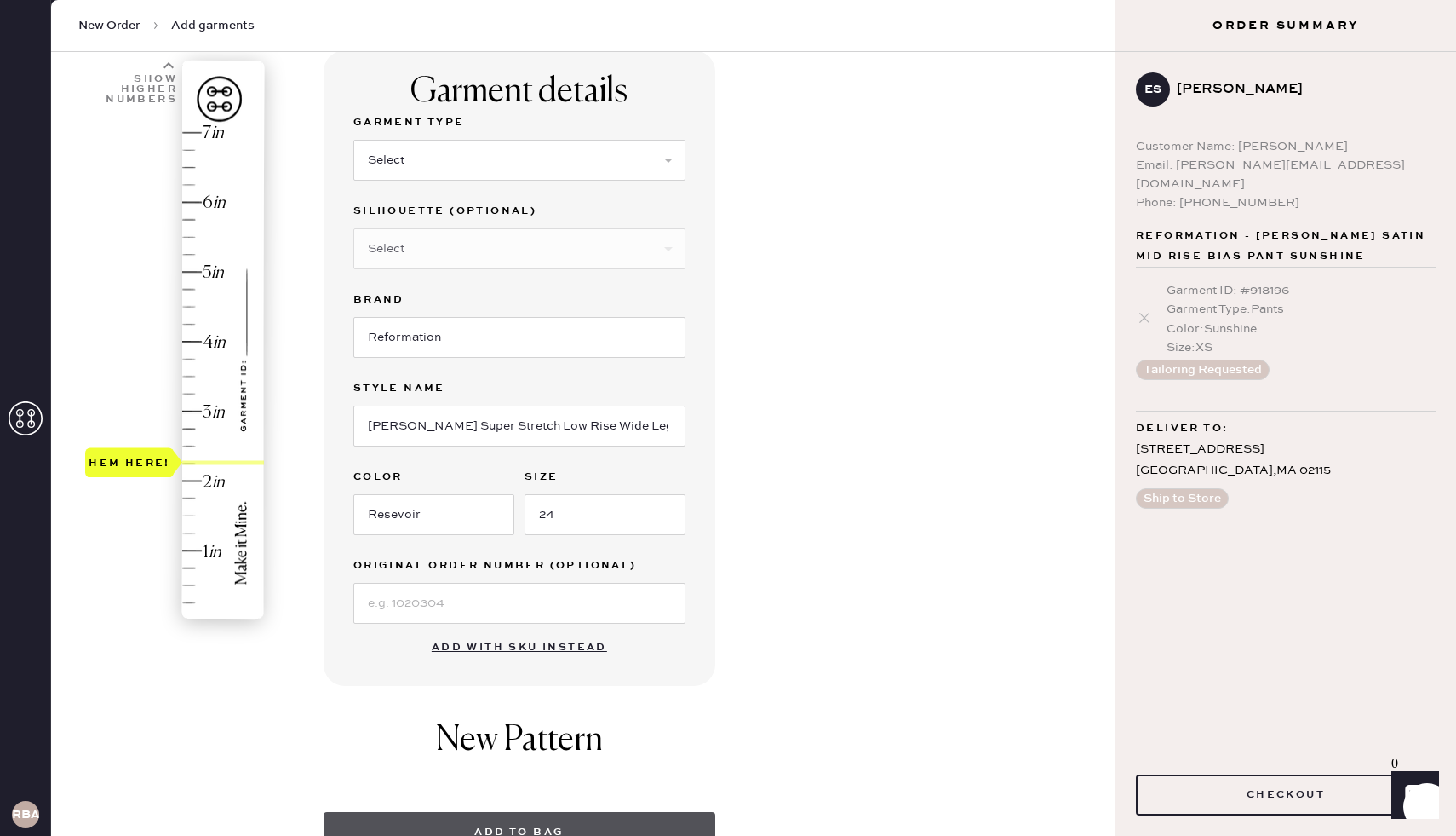
click at [468, 821] on button "Add to bag" at bounding box center [520, 832] width 392 height 41
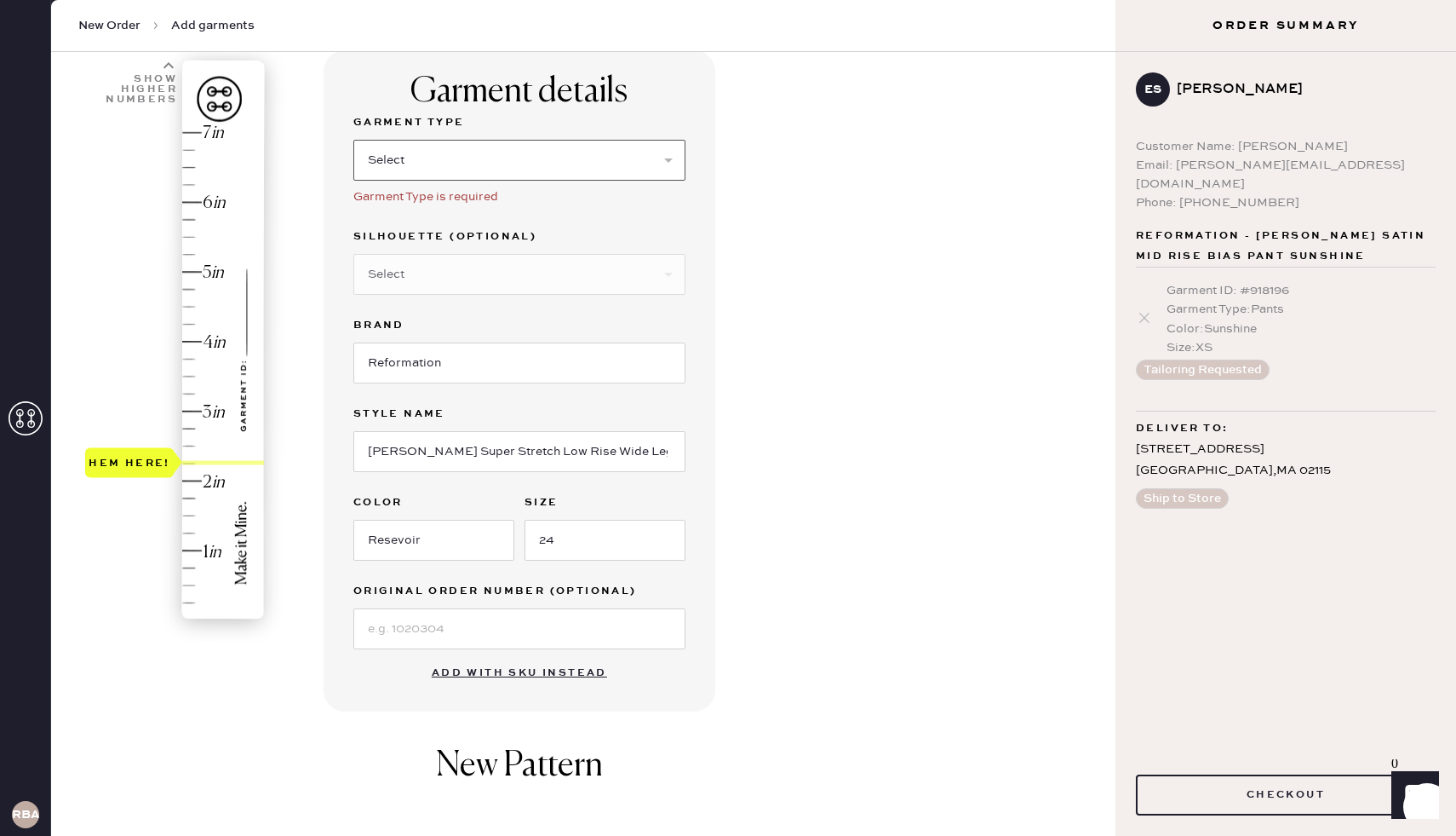
click at [447, 158] on select "Select Basic Skirt Jeans Leggings Pants Shorts Basic Sleeved Dress Basic Sleeve…" at bounding box center [520, 160] width 332 height 41
select select "2"
click at [354, 140] on select "Select Basic Skirt Jeans Leggings Pants Shorts Basic Sleeved Dress Basic Sleeve…" at bounding box center [520, 160] width 332 height 41
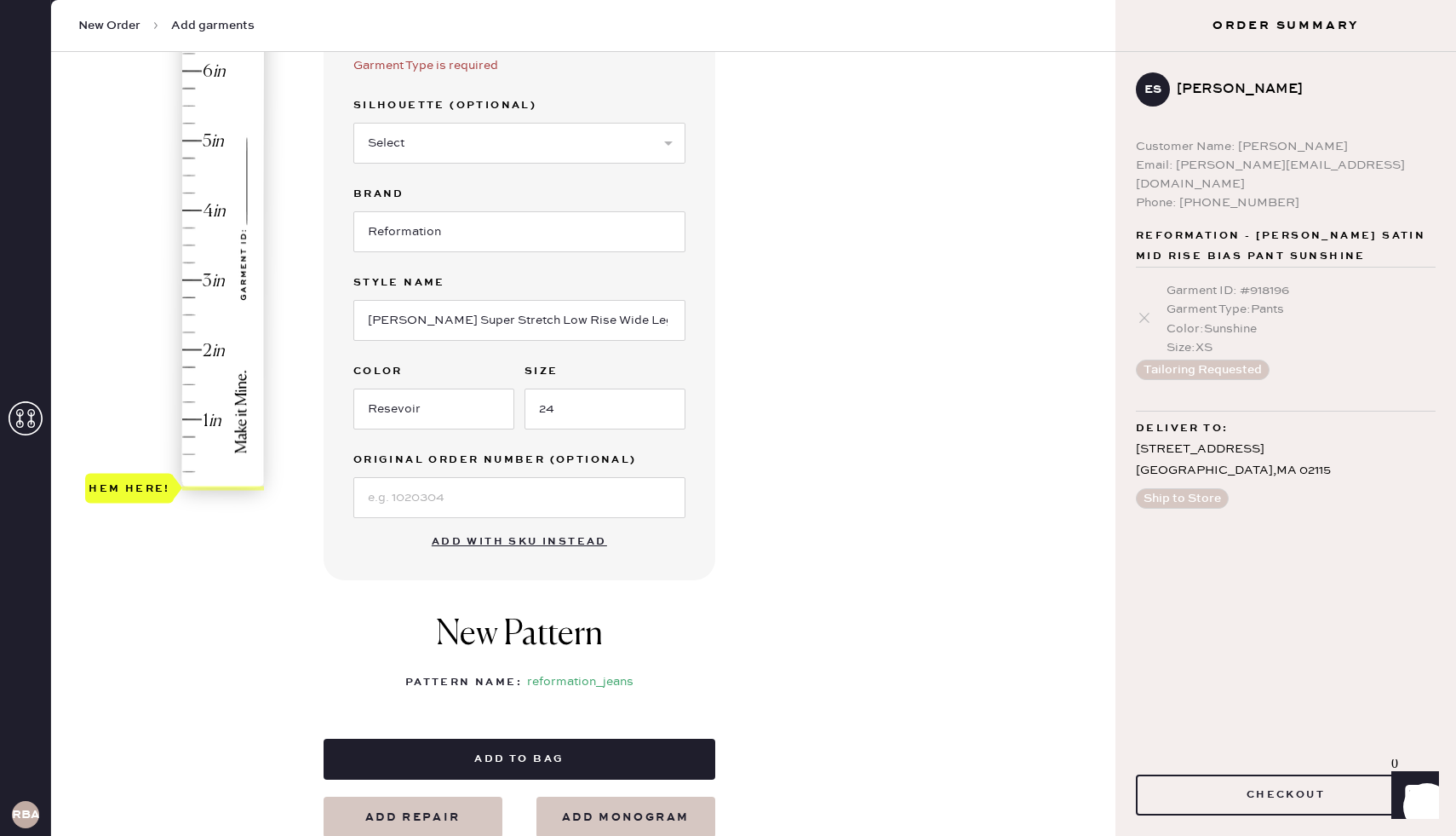
scroll to position [268, 0]
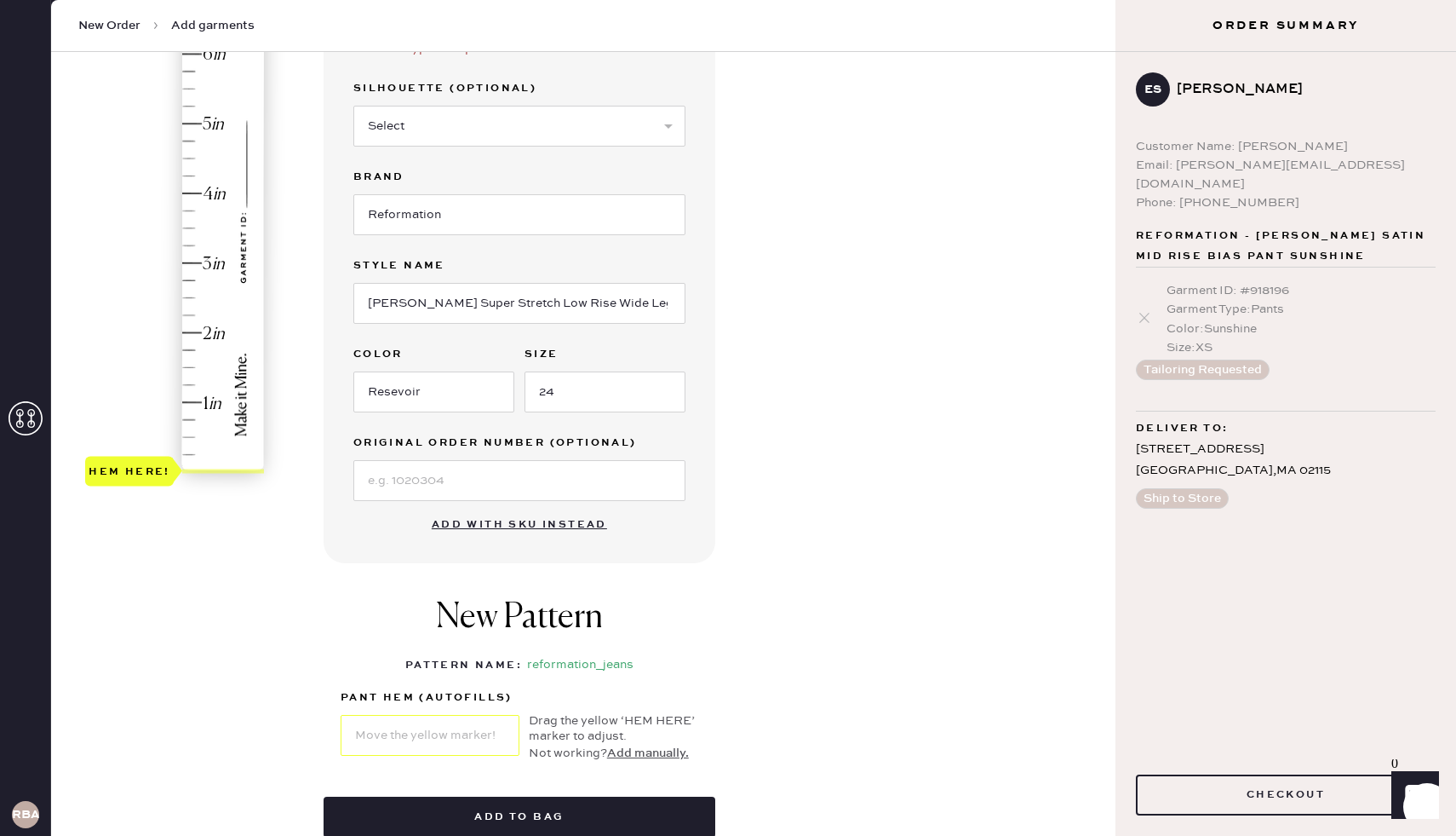
drag, startPoint x: 490, startPoint y: 817, endPoint x: 440, endPoint y: 55, distance: 763.6
click at [440, 55] on div "Garment details Garment Type Select Basic Skirt Jeans Leggings Pants Shorts Bas…" at bounding box center [520, 398] width 392 height 994
type input "2.25"
click at [184, 310] on div "Hem here!" at bounding box center [175, 228] width 181 height 503
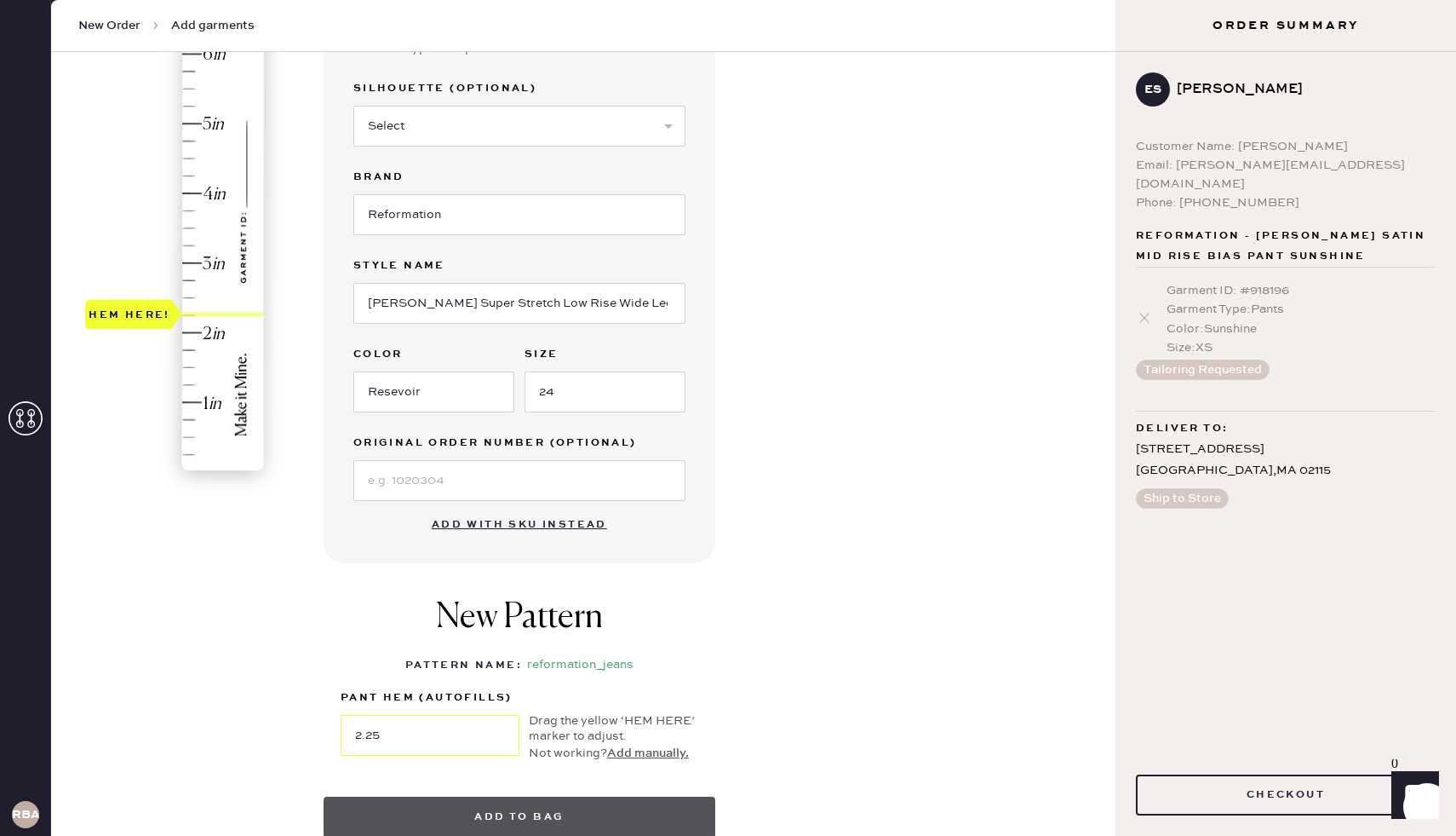
click at [500, 803] on button "Add to bag" at bounding box center [520, 817] width 392 height 41
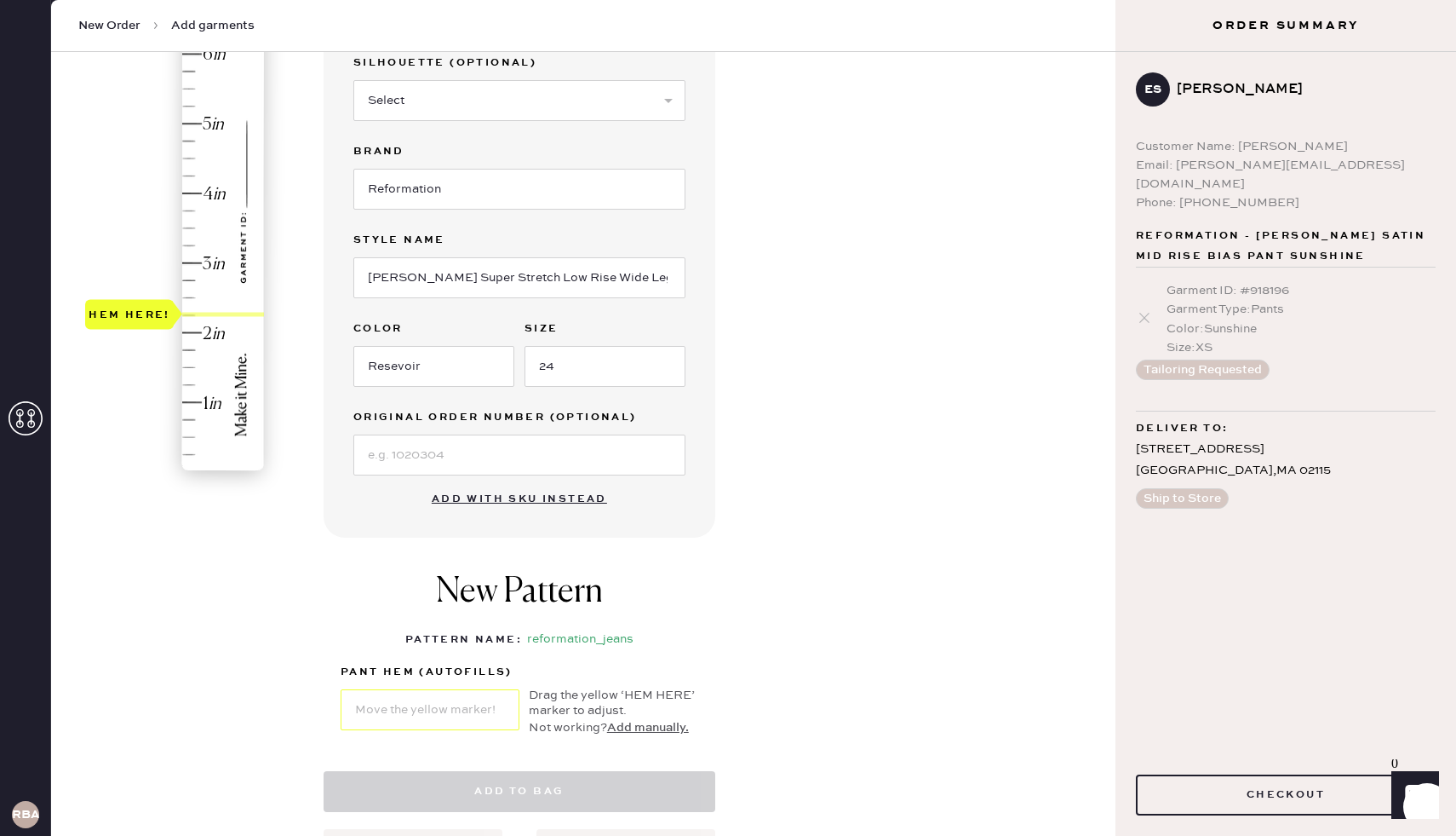
select select "2"
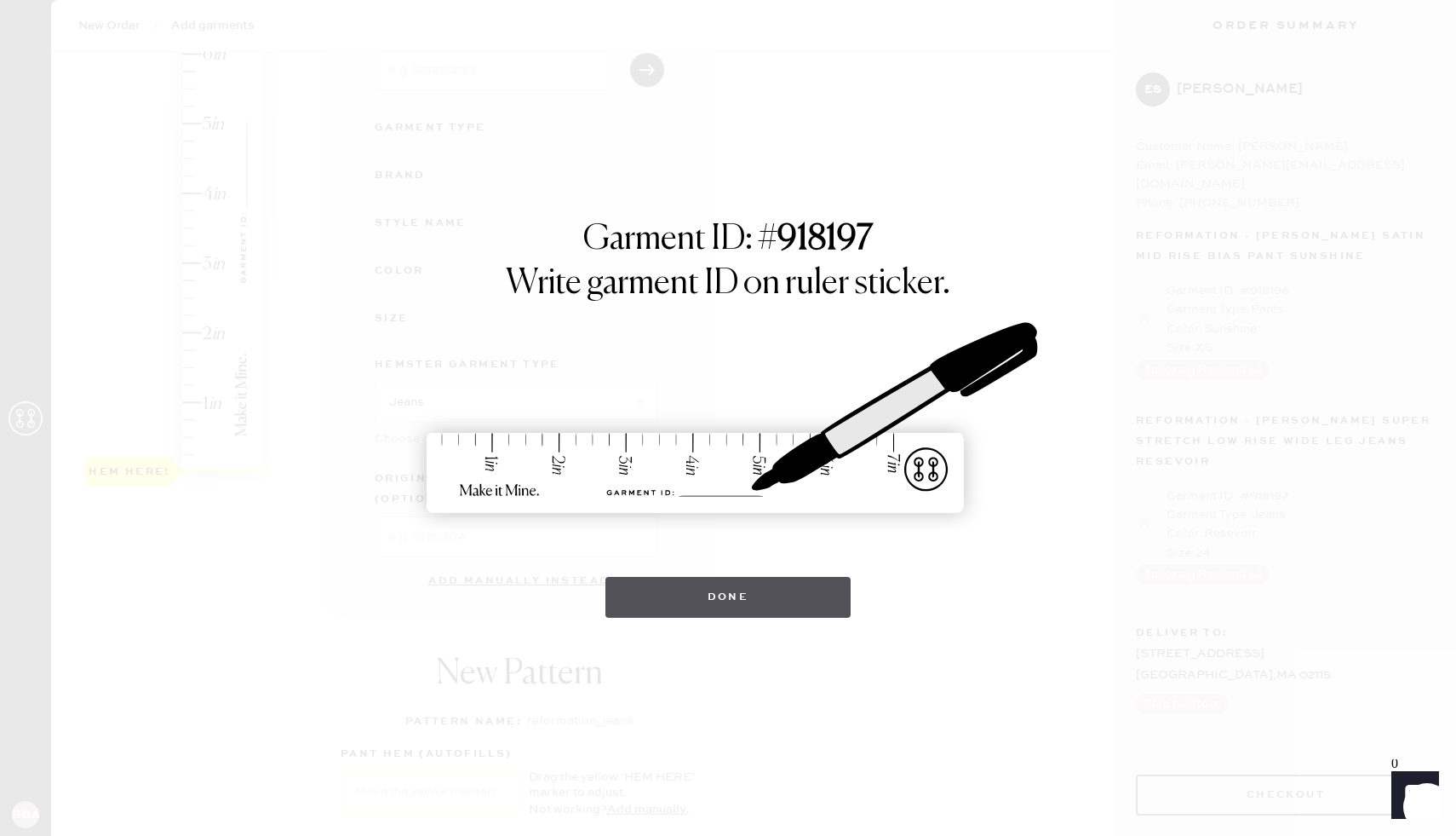
click at [789, 593] on button "Done" at bounding box center [728, 597] width 246 height 41
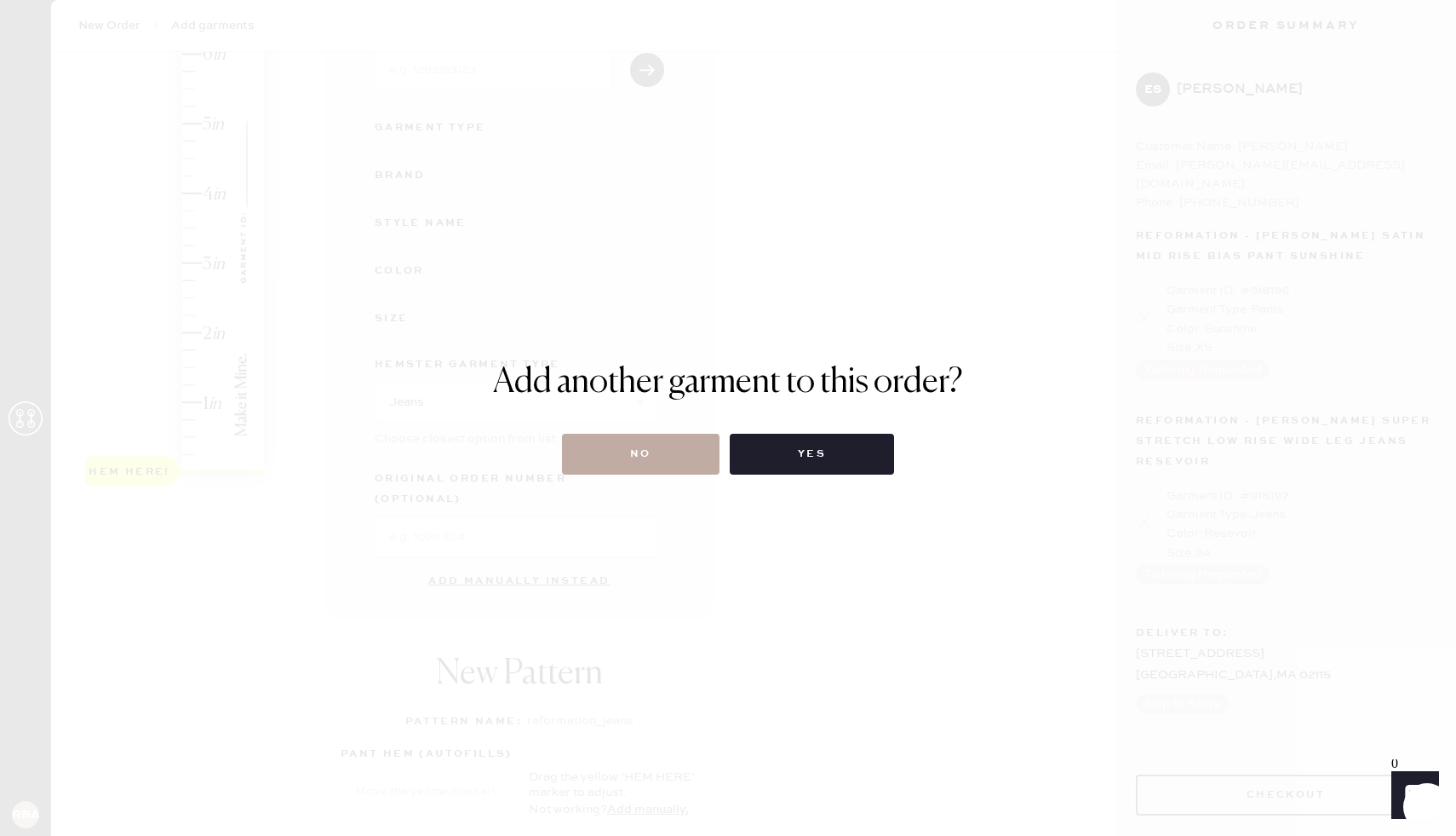
click at [642, 457] on button "No" at bounding box center [641, 454] width 158 height 41
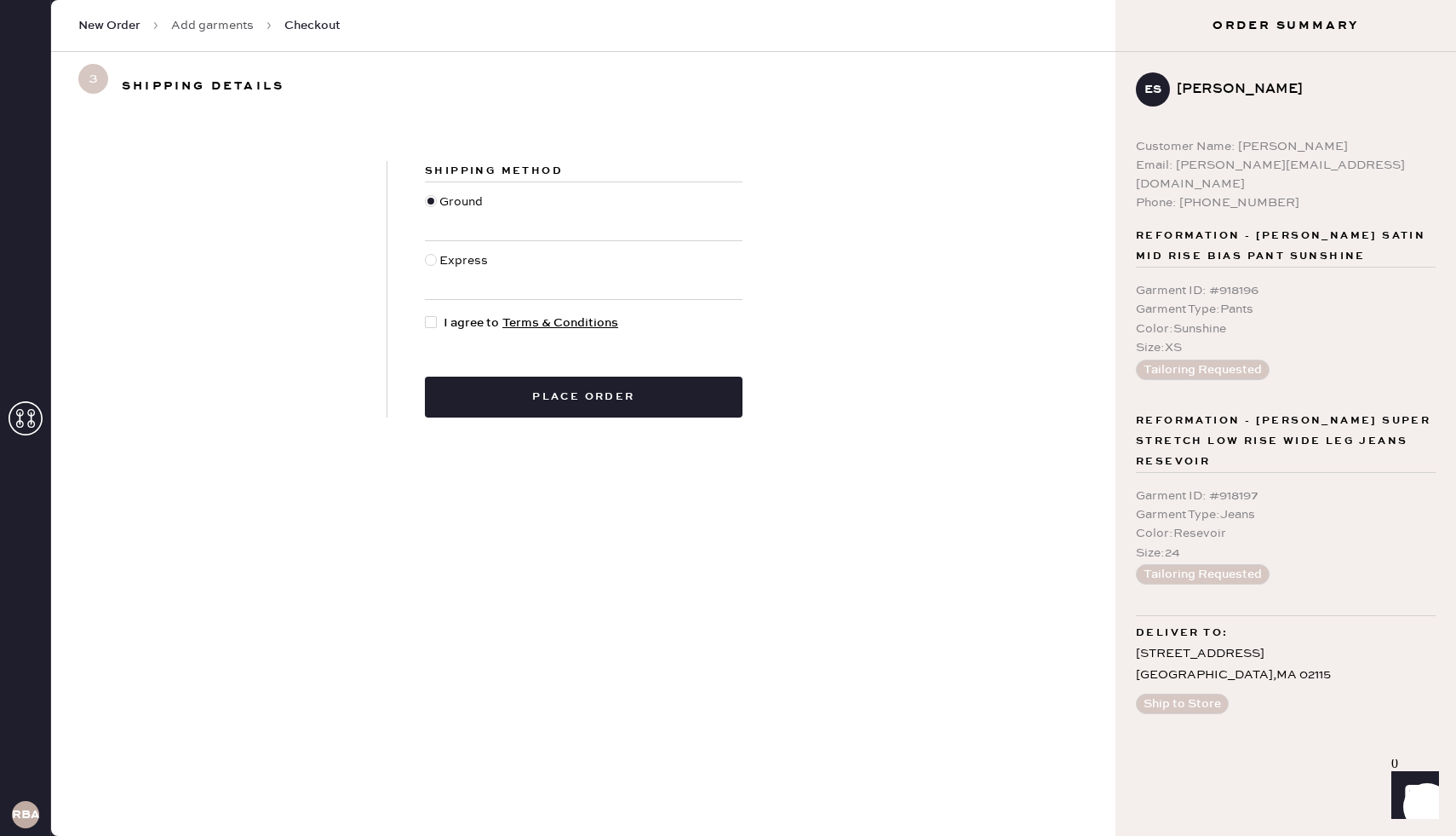
click at [435, 318] on div at bounding box center [431, 322] width 12 height 12
click at [426, 314] on input "I agree to Terms & Conditions" at bounding box center [425, 314] width 1 height 1
checkbox input "true"
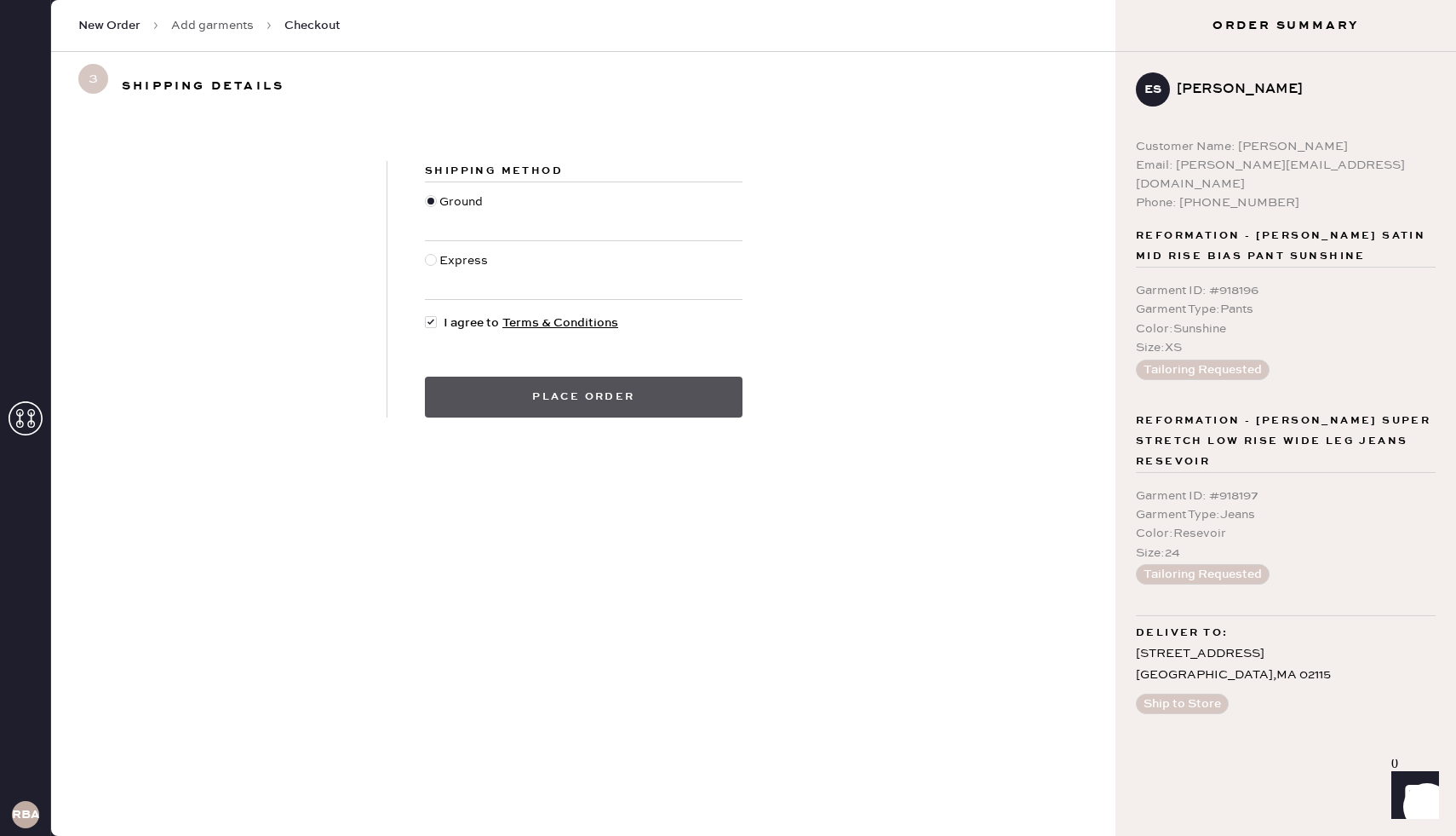
click at [583, 387] on button "Place order" at bounding box center [584, 397] width 318 height 41
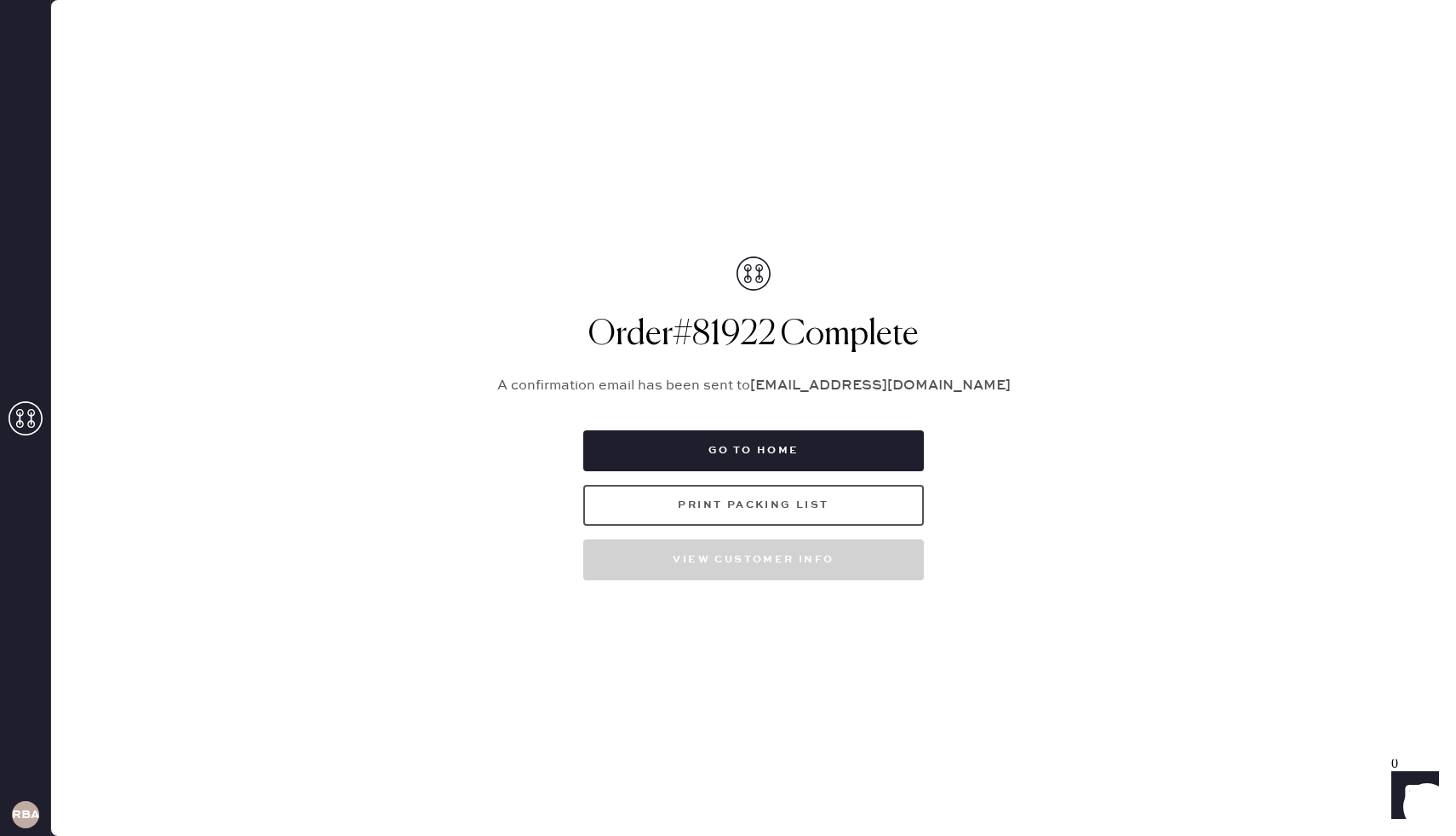
click at [768, 505] on button "Print Packing List" at bounding box center [753, 506] width 340 height 41
